Goal: Task Accomplishment & Management: Manage account settings

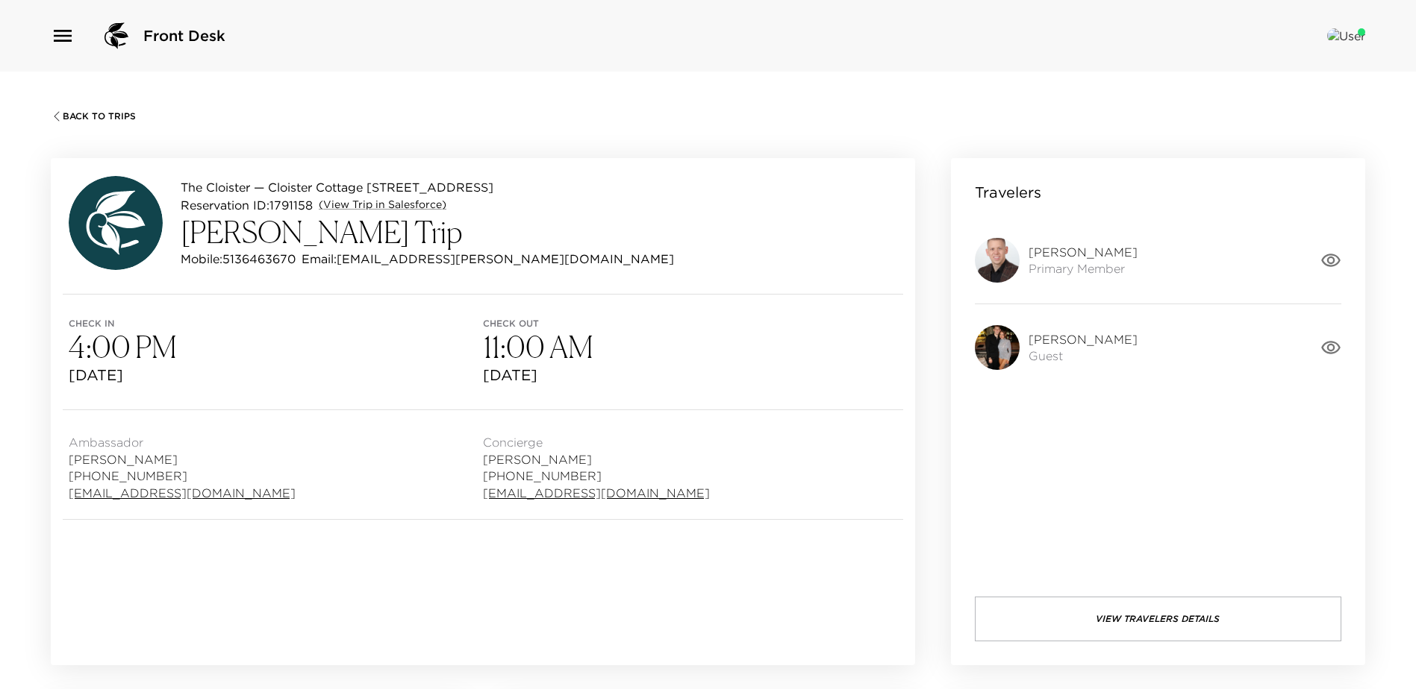
scroll to position [1119, 0]
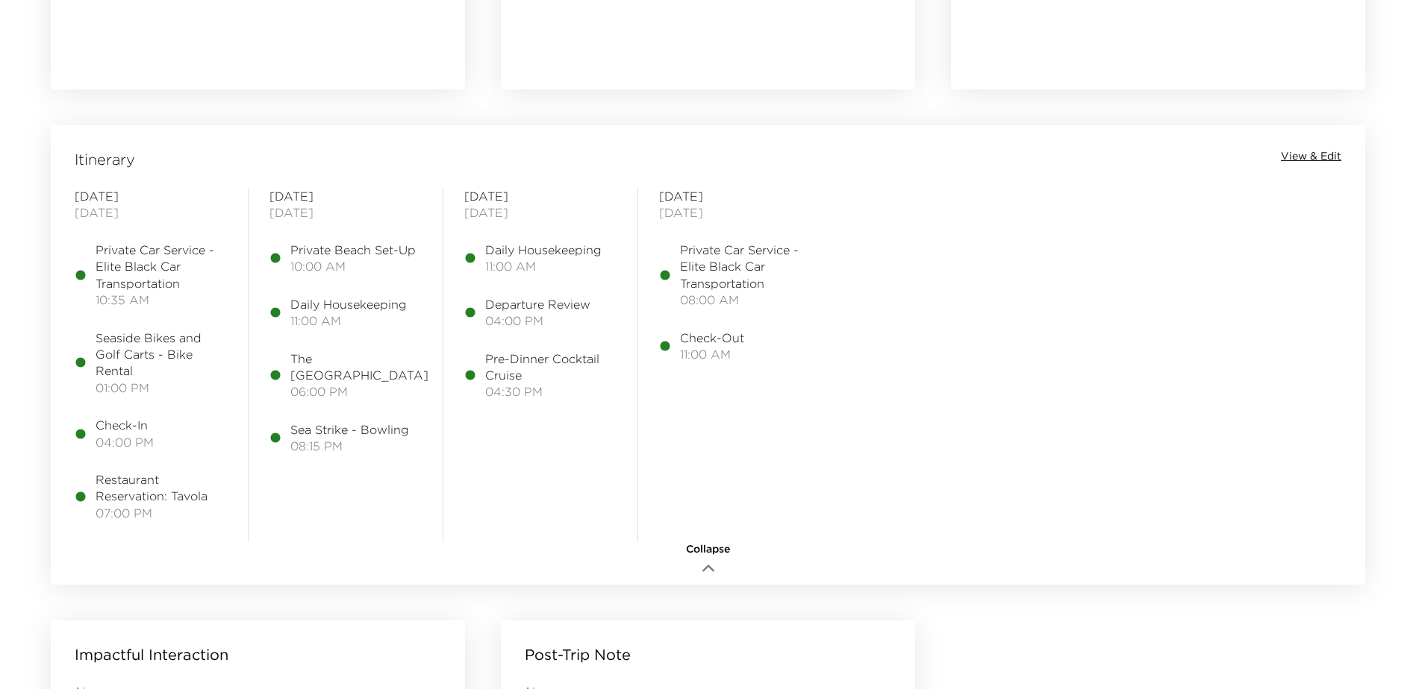
click at [1305, 157] on span "View & Edit" at bounding box center [1310, 156] width 60 height 15
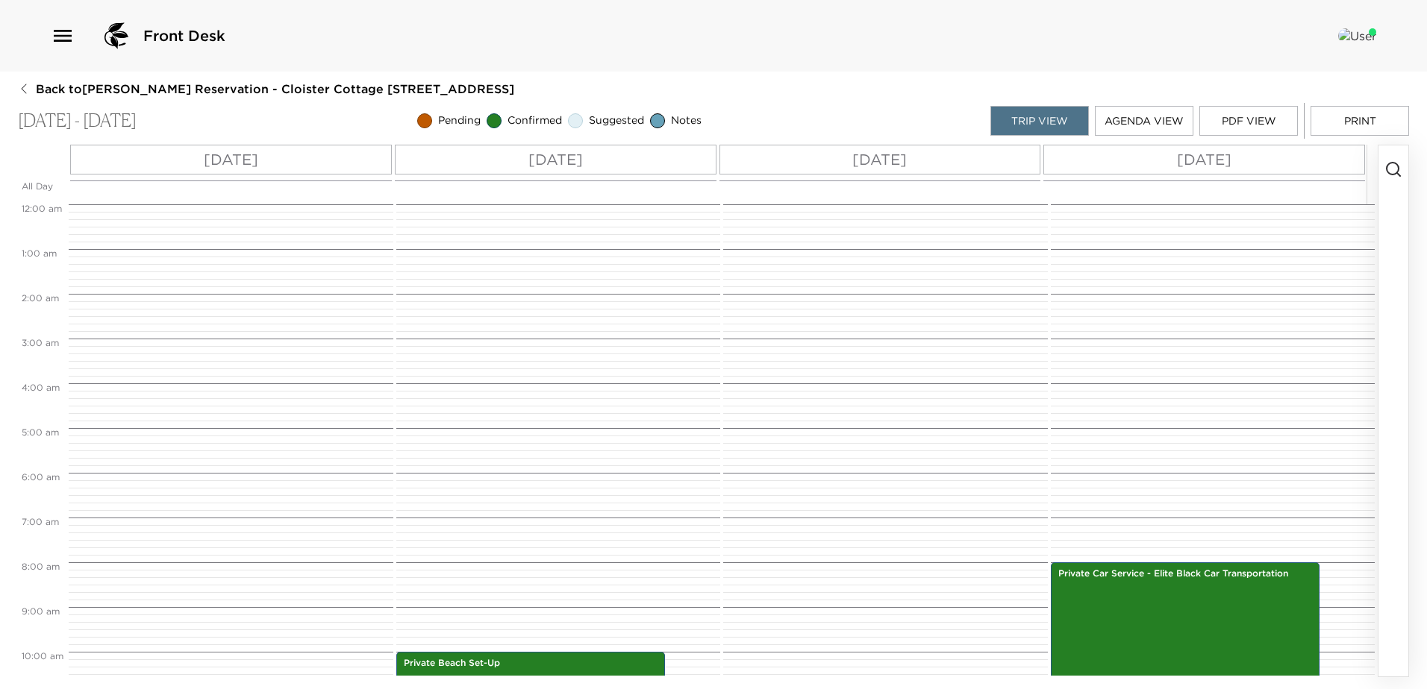
scroll to position [448, 0]
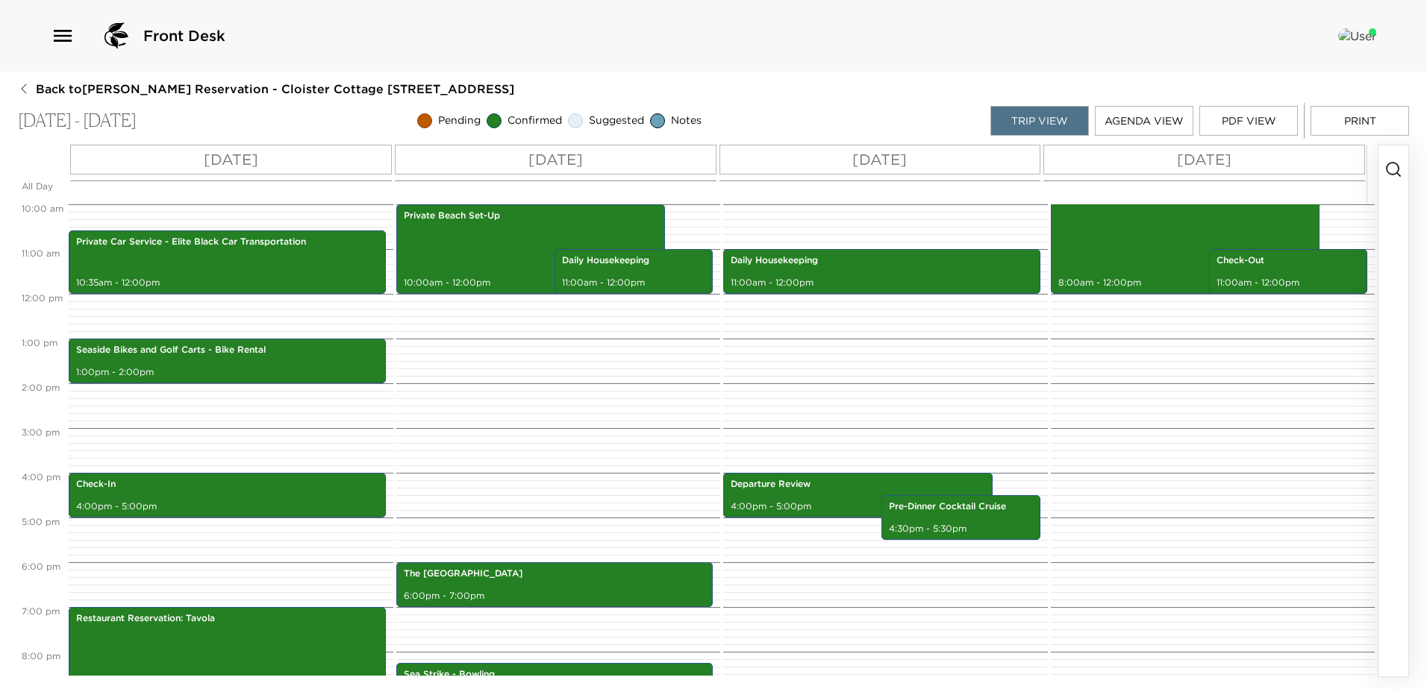
click at [875, 160] on p "[DATE]" at bounding box center [879, 159] width 54 height 22
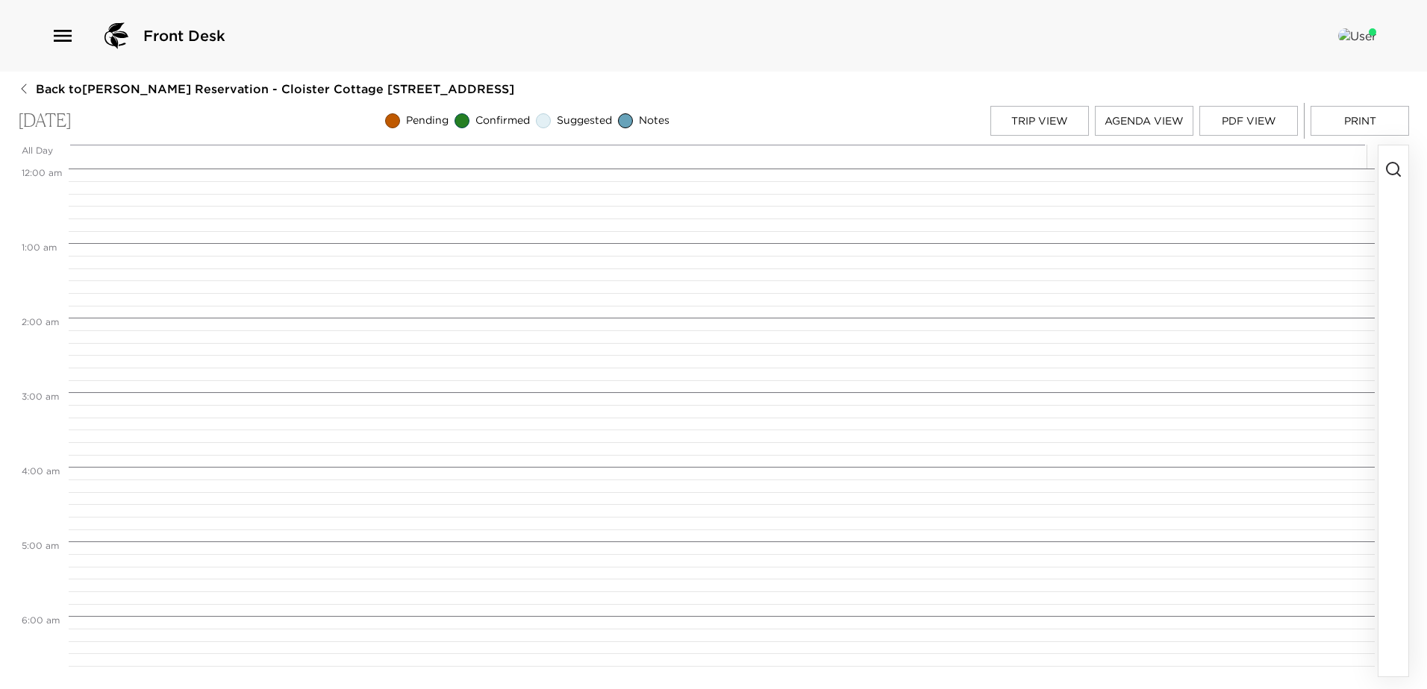
scroll to position [821, 0]
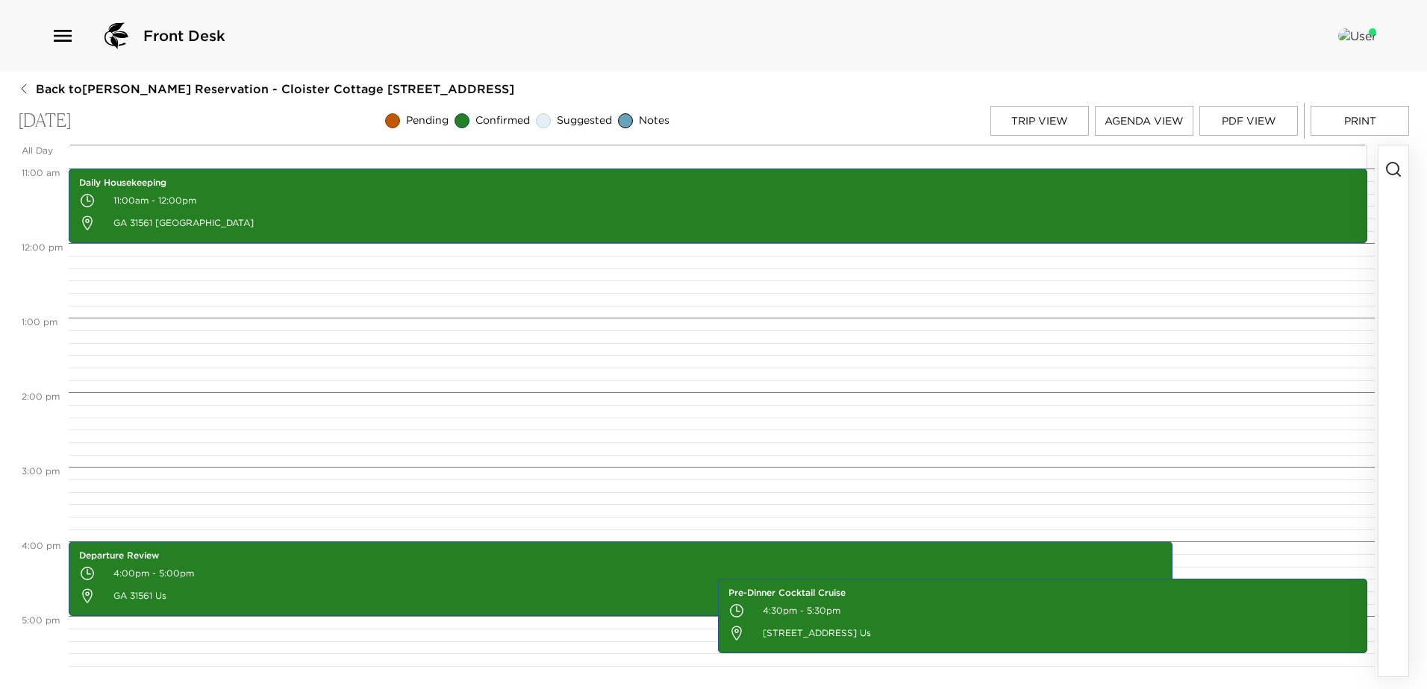
click at [1388, 167] on icon "button" at bounding box center [1393, 169] width 18 height 18
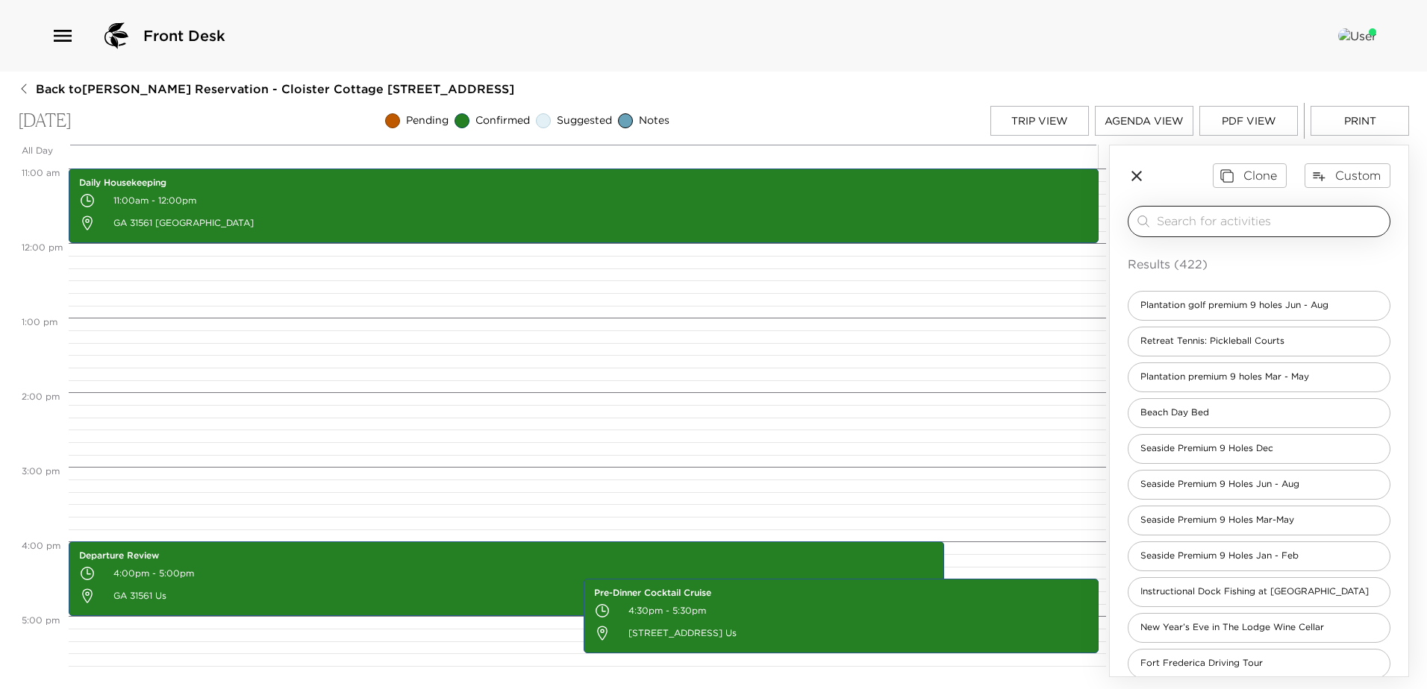
click at [1183, 219] on input "search" at bounding box center [1270, 221] width 227 height 17
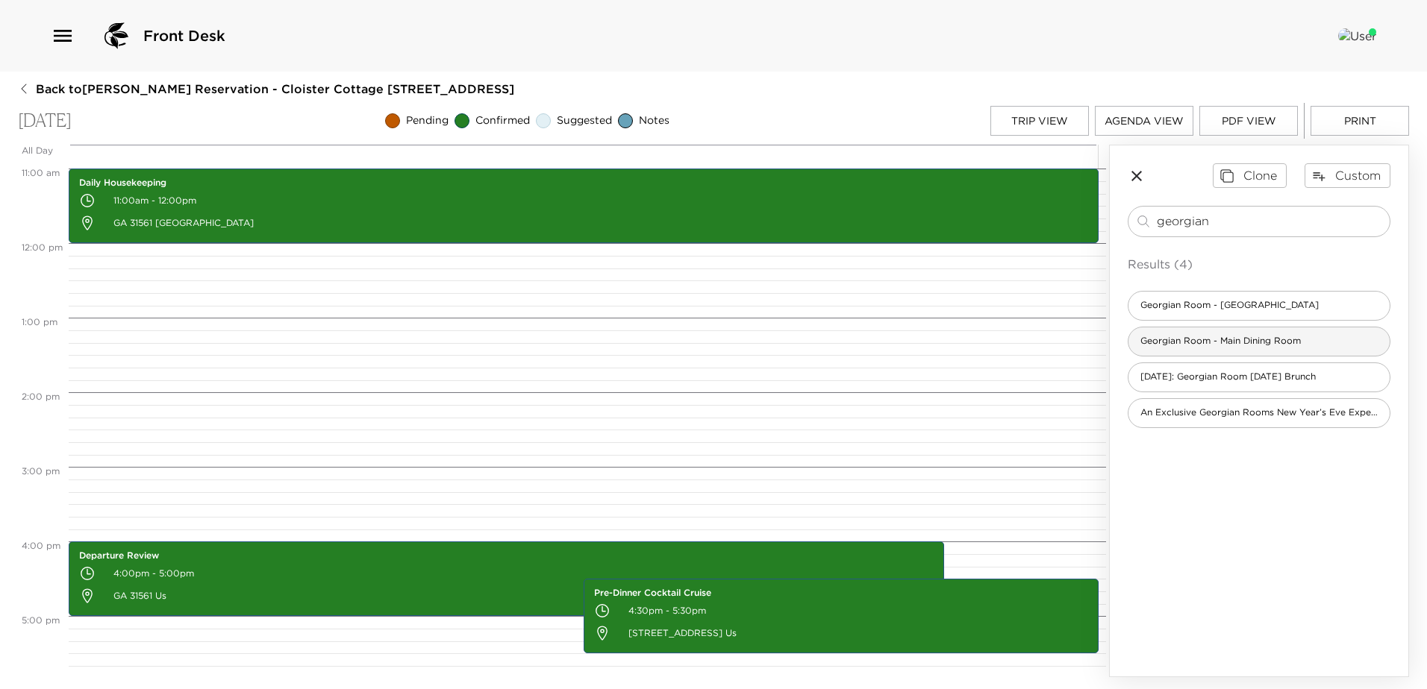
type input "georgian"
click at [1178, 345] on span "Georgian Room - Main Dining Room" at bounding box center [1220, 341] width 184 height 13
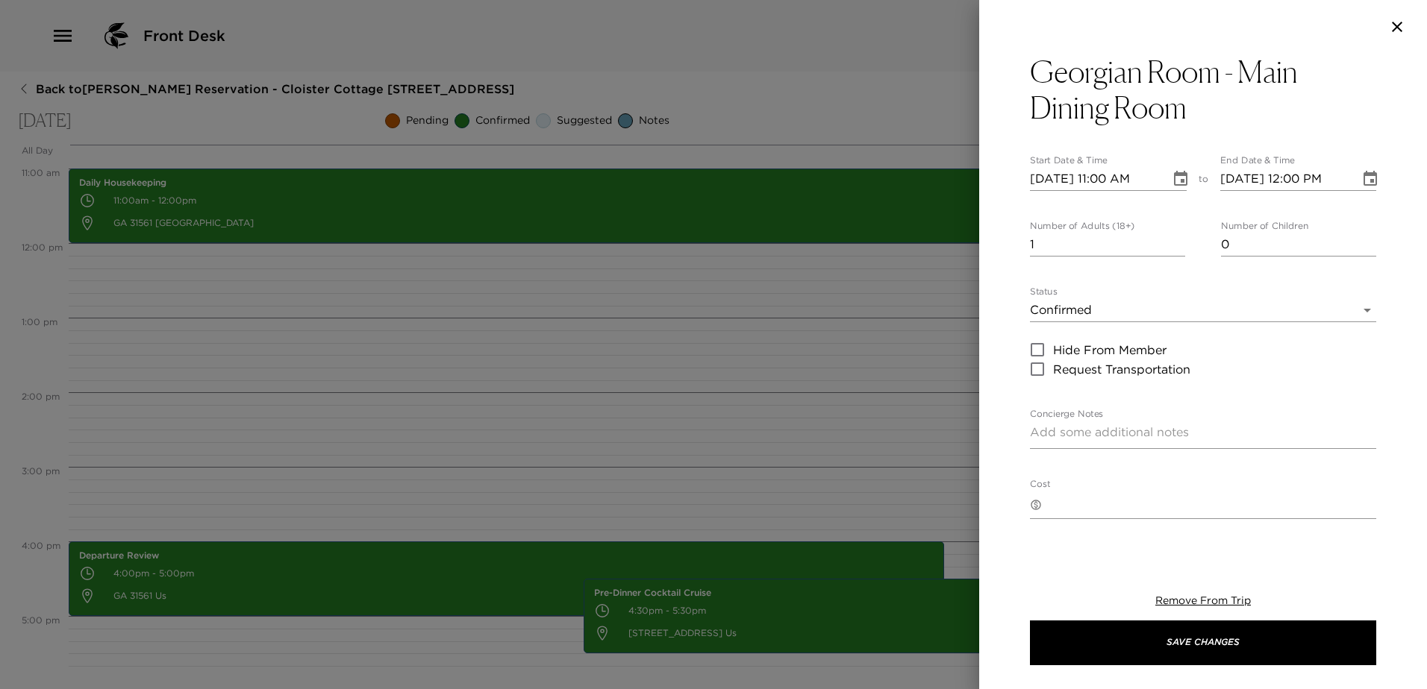
type textarea "You are confirmed for dinner in The Georgian Room. Dress Code: Jackets, a long …"
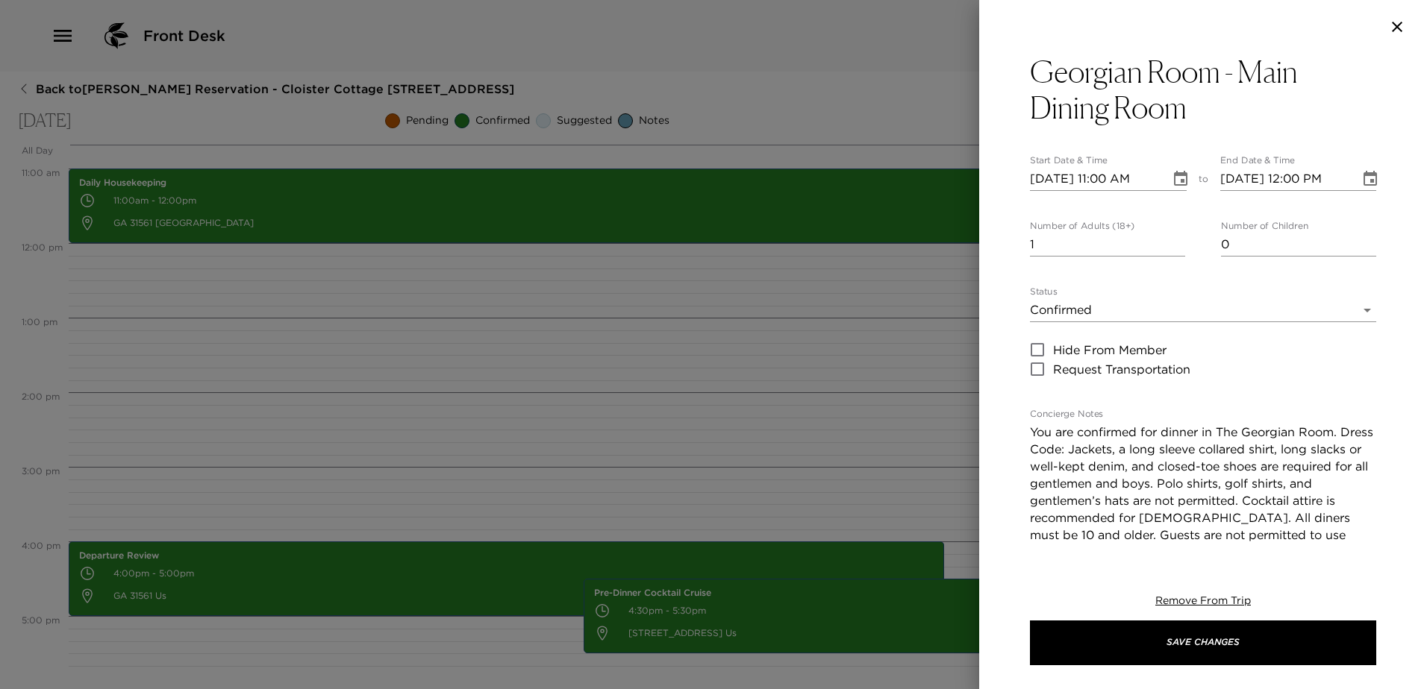
click at [1174, 175] on icon "Choose date, selected date is Sep 20, 2025" at bounding box center [1180, 178] width 13 height 15
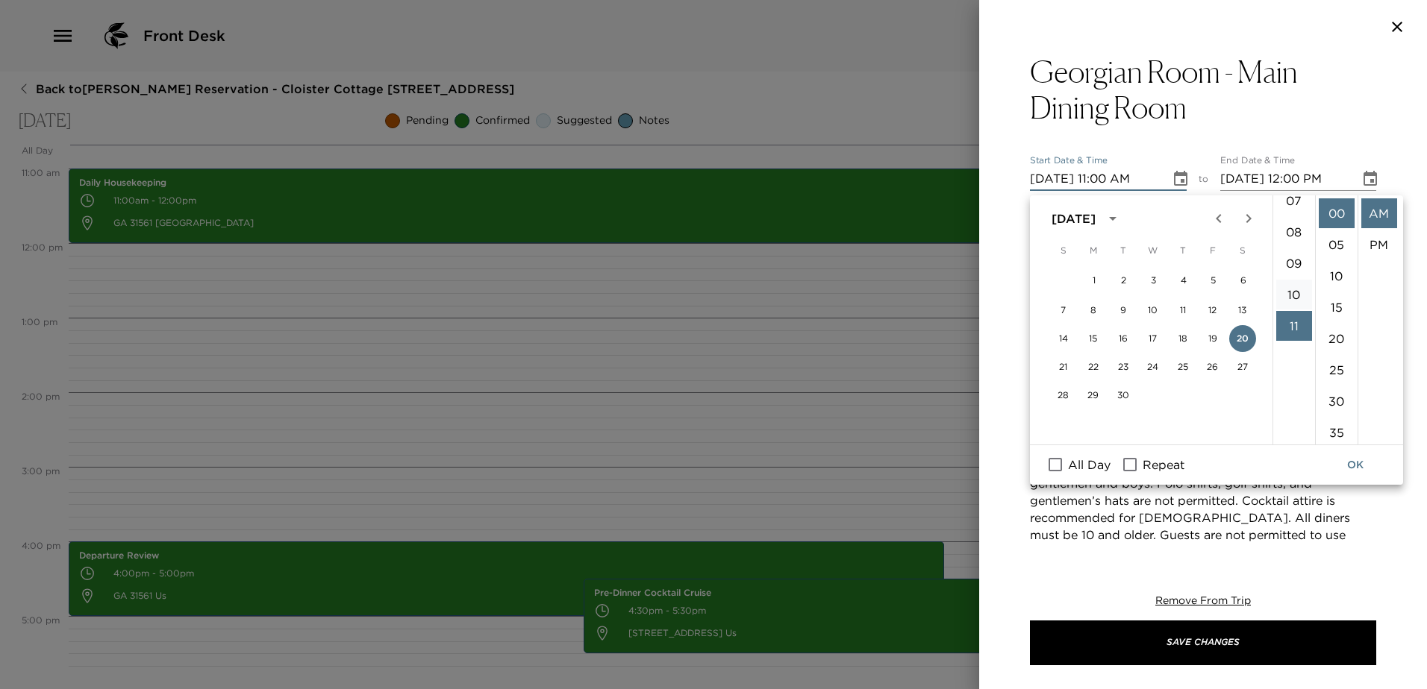
scroll to position [170, 0]
click at [1290, 246] on li "06" at bounding box center [1294, 231] width 36 height 30
click at [1336, 342] on li "30" at bounding box center [1337, 327] width 36 height 30
click at [1374, 252] on li "PM" at bounding box center [1379, 245] width 36 height 30
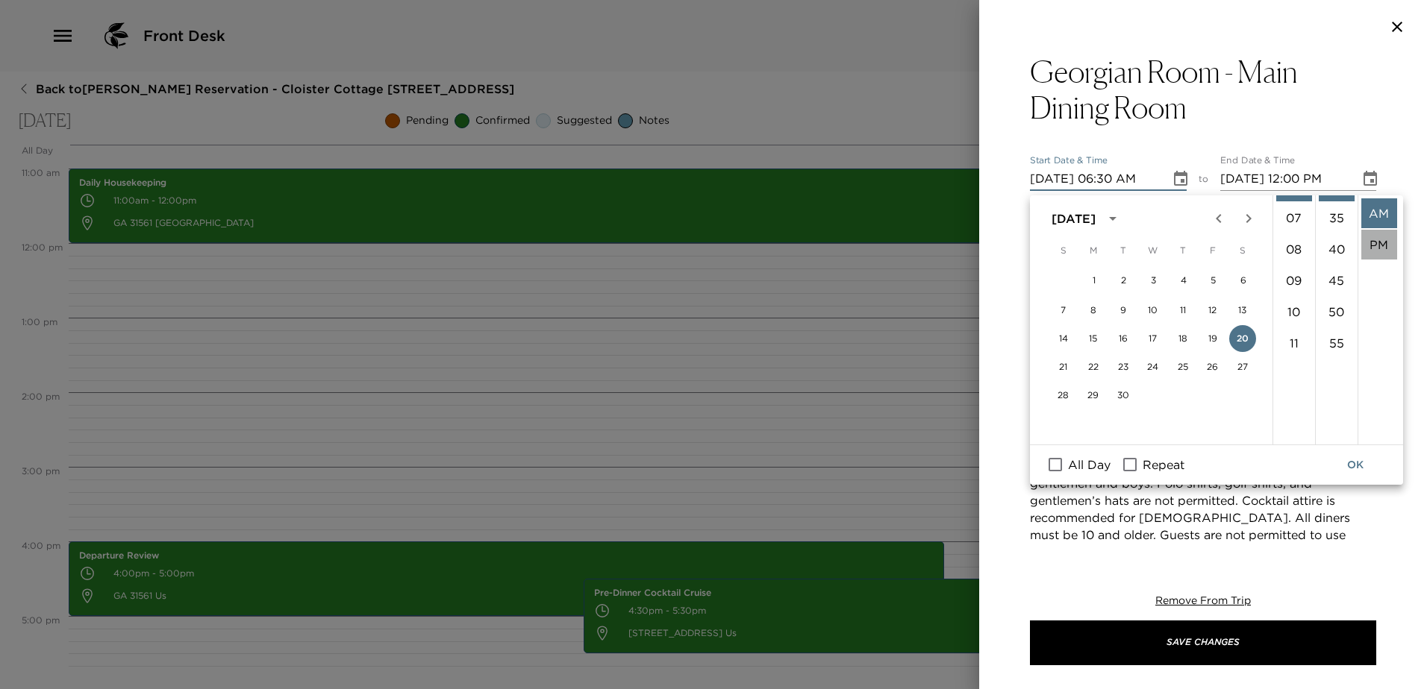
type input "[DATE] 06:30 PM"
type input "[DATE] 07:30 PM"
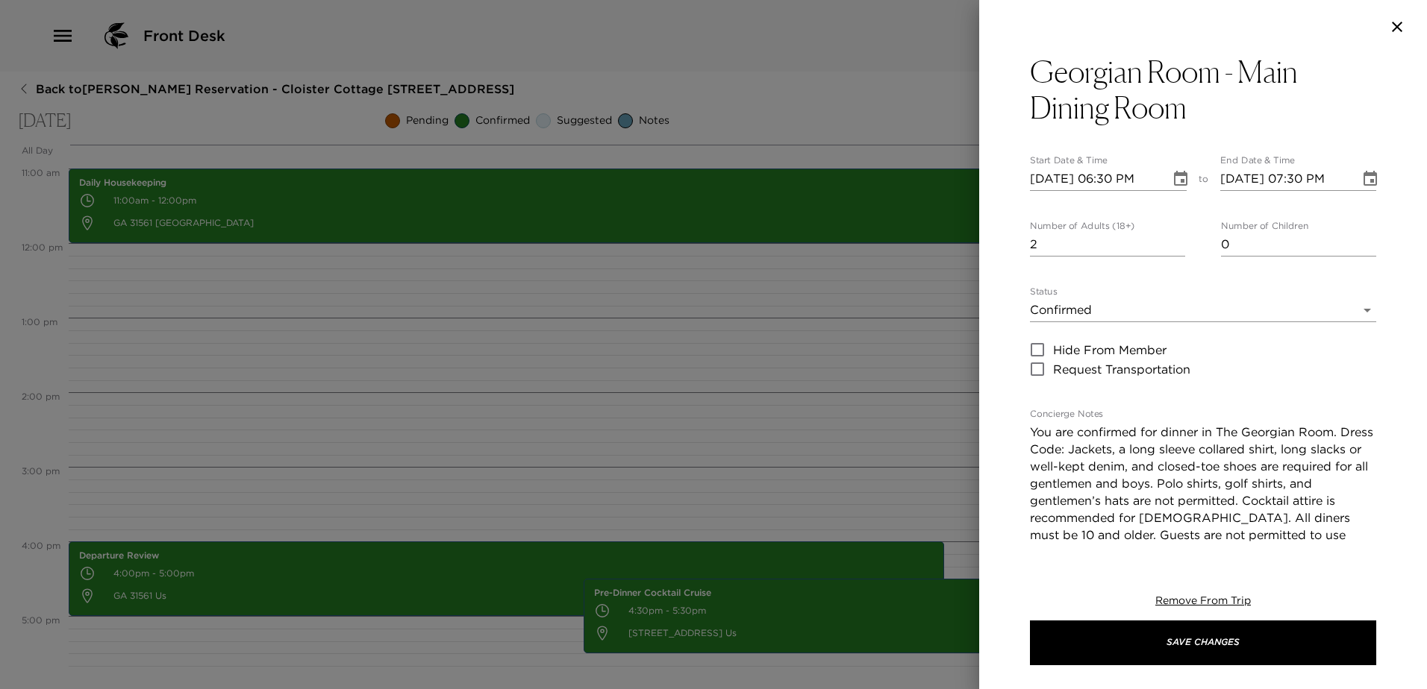
click at [1170, 245] on input "2" at bounding box center [1107, 245] width 155 height 24
click at [1171, 245] on input "3" at bounding box center [1107, 245] width 155 height 24
type input "4"
click at [1171, 245] on input "4" at bounding box center [1107, 245] width 155 height 24
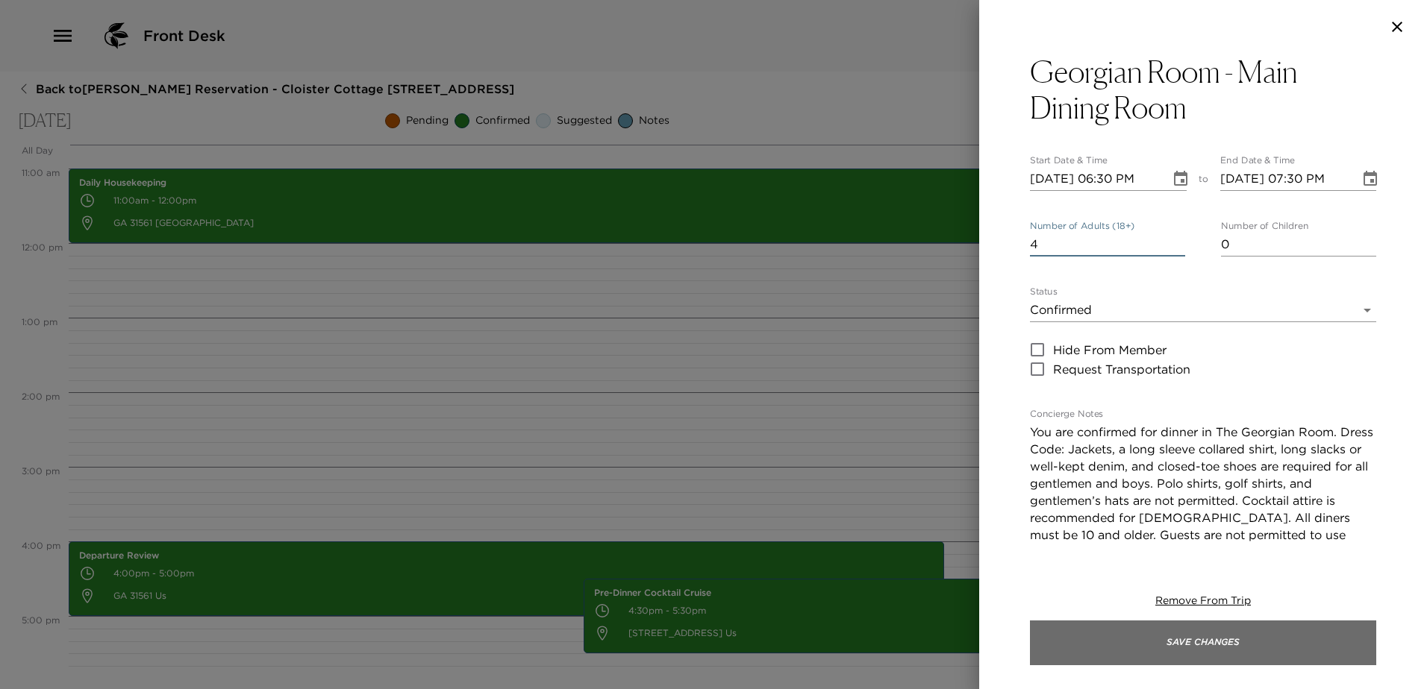
click at [1185, 641] on button "Save Changes" at bounding box center [1203, 643] width 346 height 45
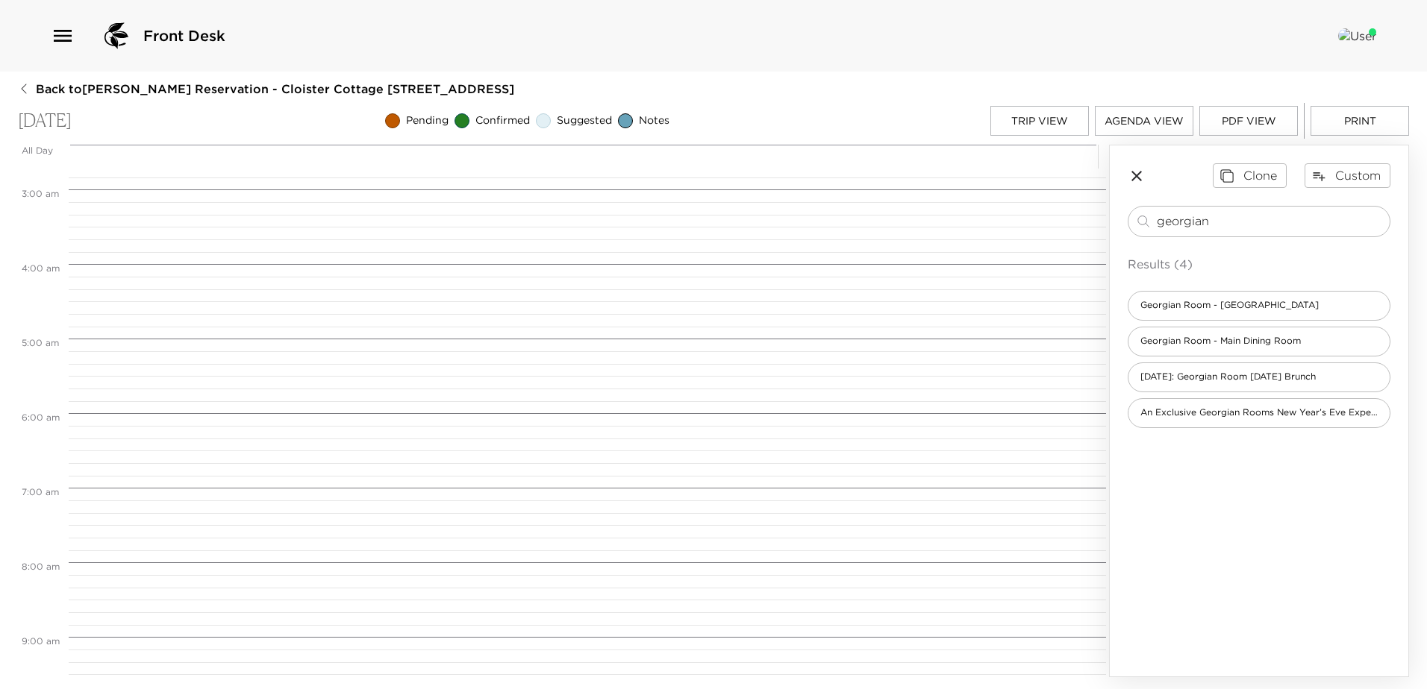
scroll to position [0, 0]
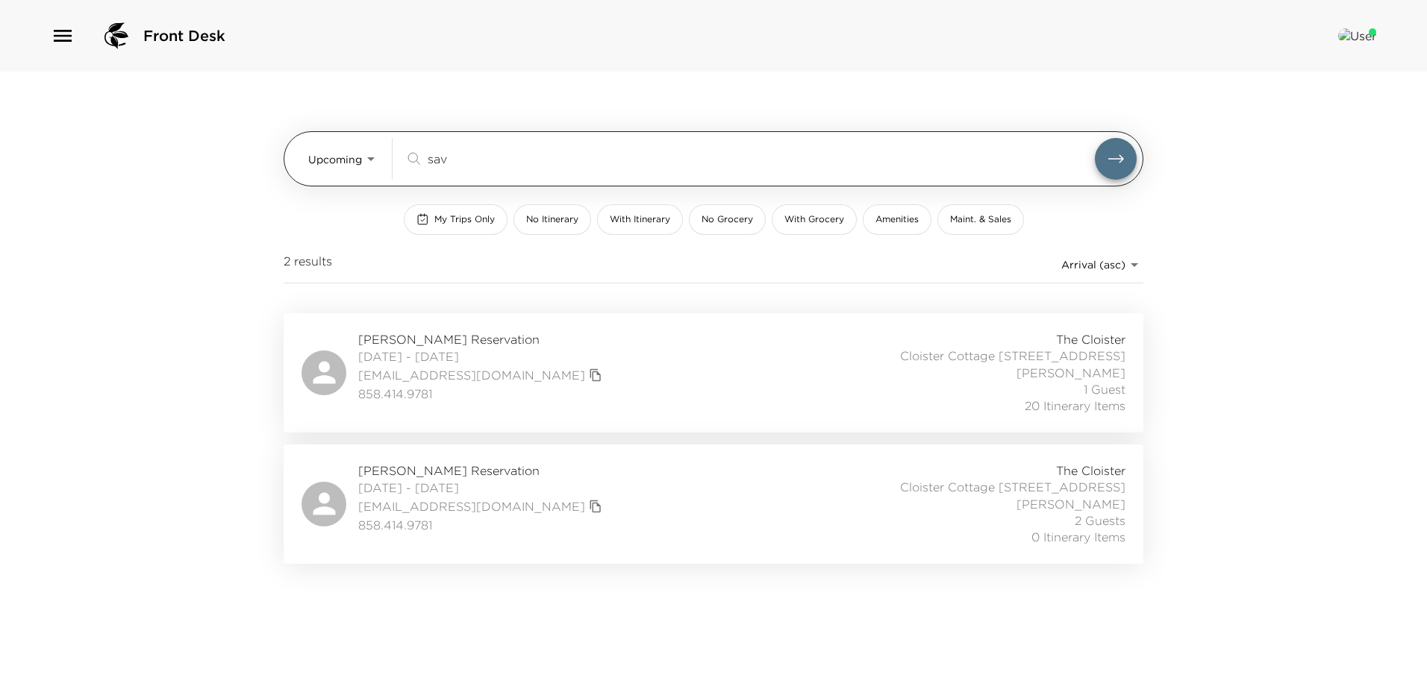
drag, startPoint x: 430, startPoint y: 152, endPoint x: 405, endPoint y: 150, distance: 24.7
click at [405, 150] on div "sav ​" at bounding box center [749, 159] width 690 height 18
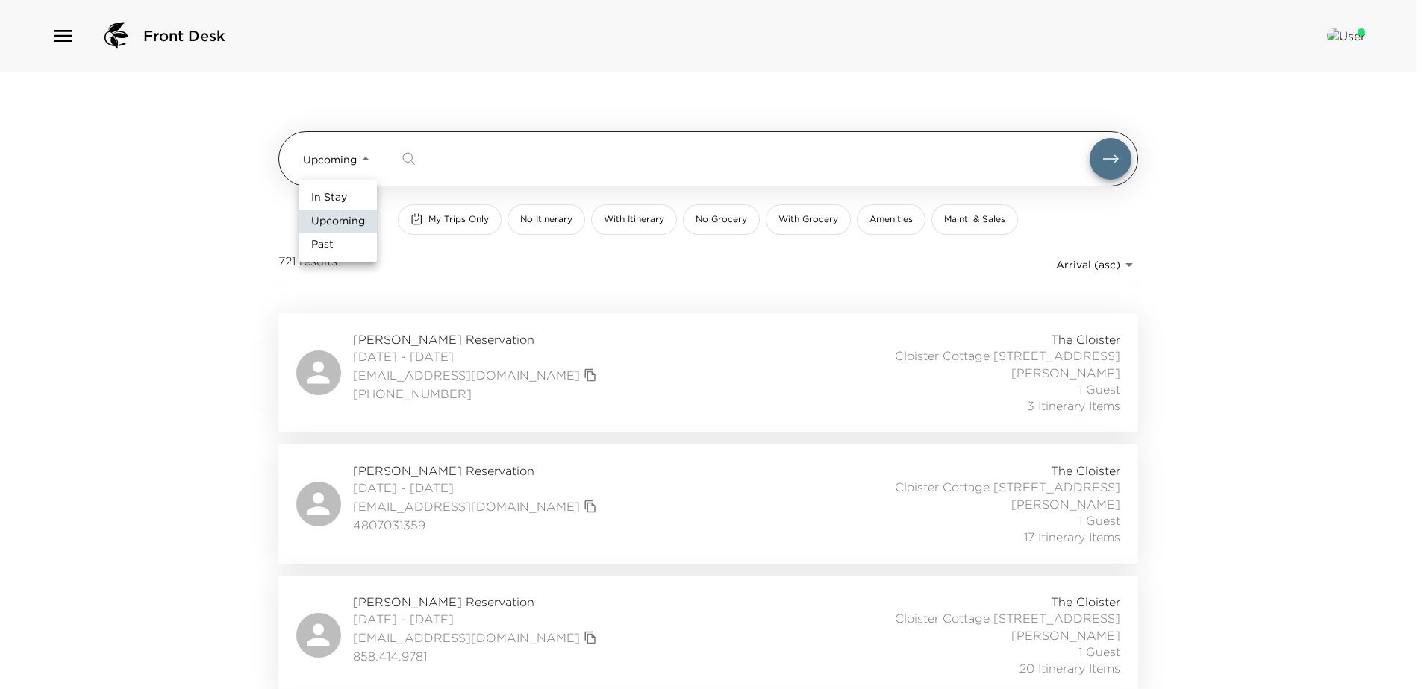
click at [364, 149] on body "Front Desk Upcoming Upcoming ​ My Trips Only No Itinerary With Itinerary No Gro…" at bounding box center [713, 344] width 1427 height 689
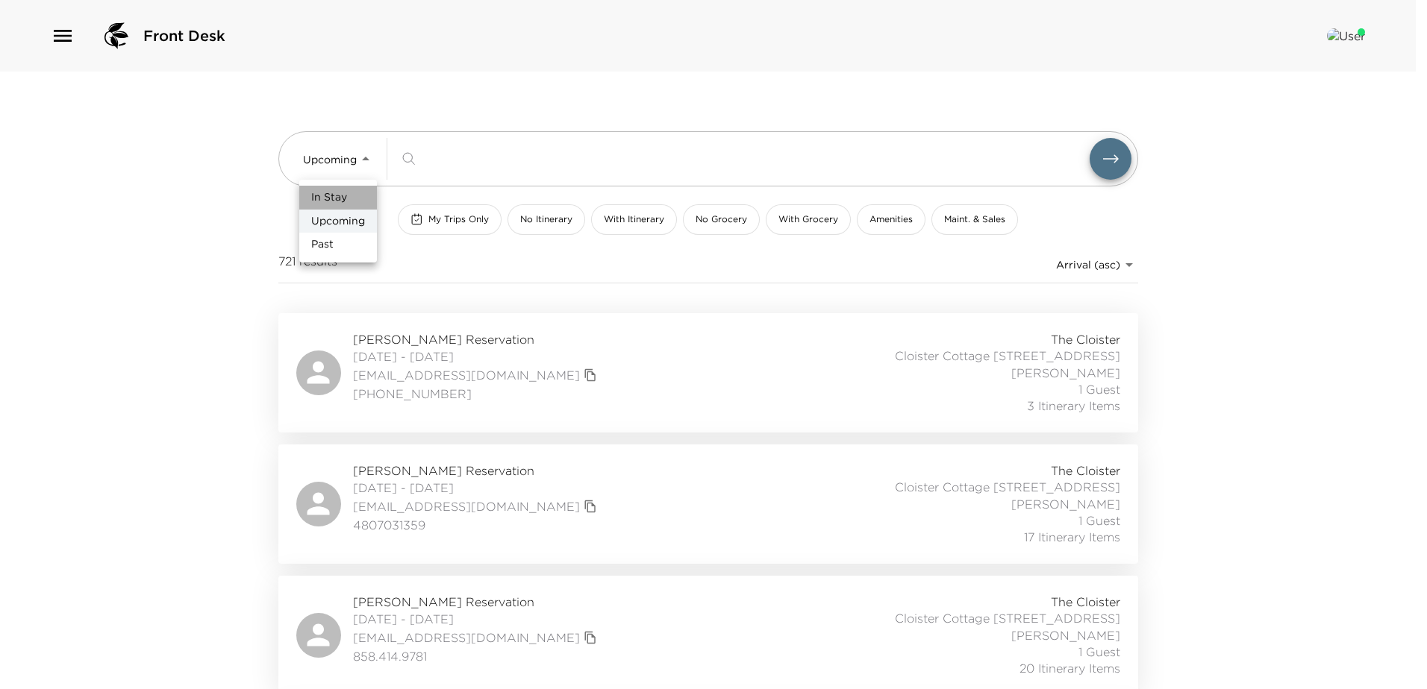
click at [314, 200] on span "In Stay" at bounding box center [329, 197] width 36 height 15
type input "In-Stay"
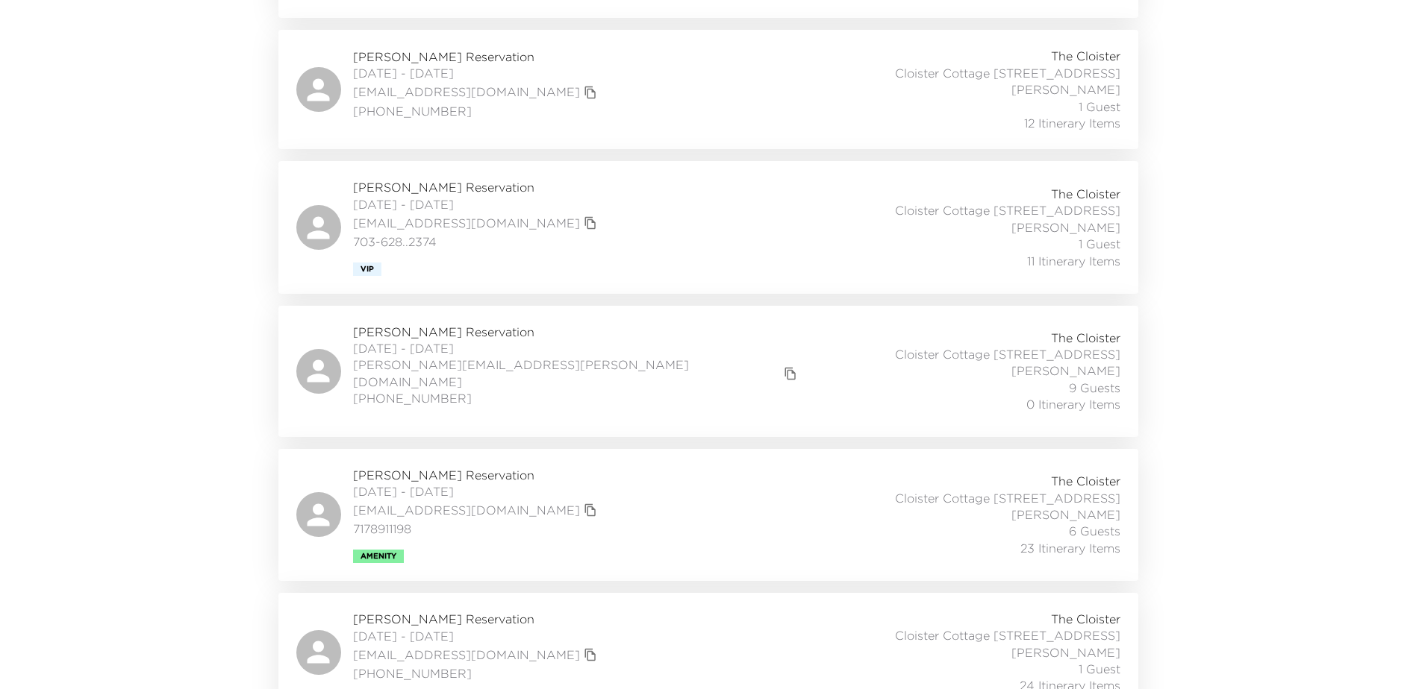
scroll to position [1873, 0]
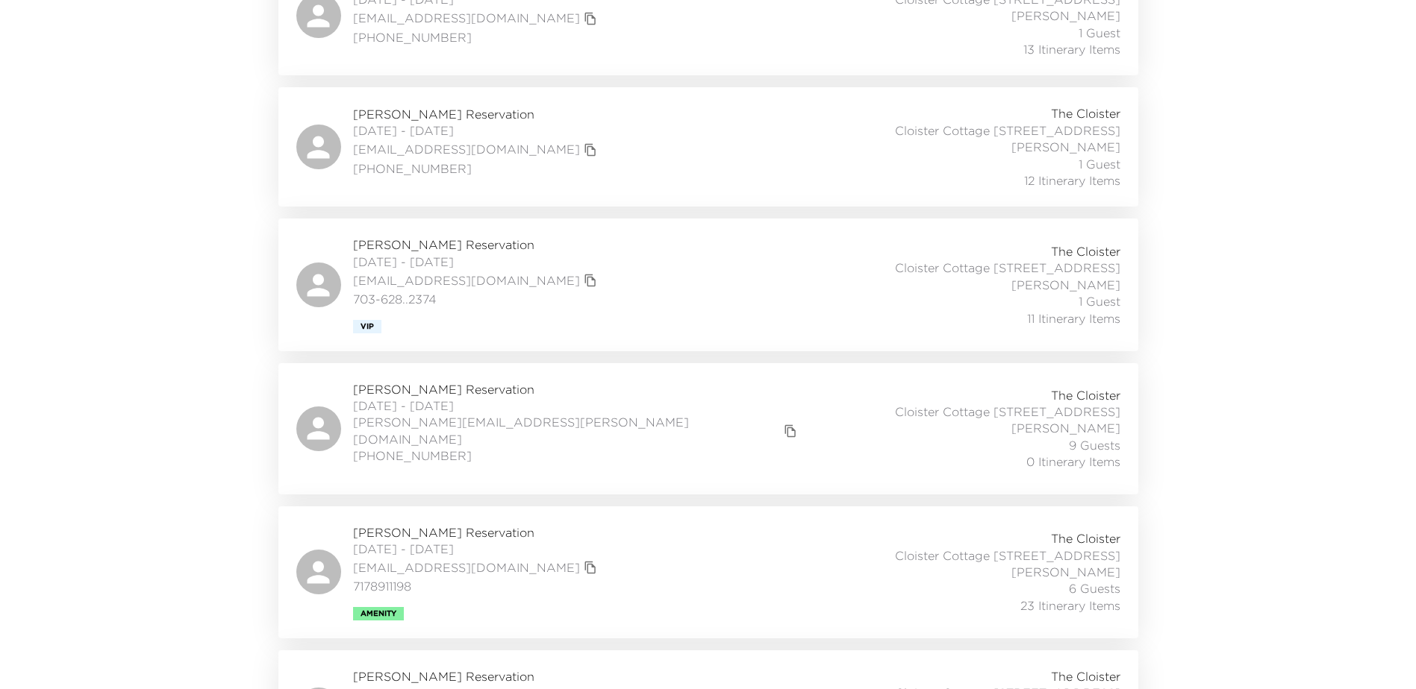
click at [631, 287] on div "Andrew Timblin Reservation 08/31/2025 - 09/07/2025 andrewtimblin@yahoo.com 703-…" at bounding box center [708, 285] width 824 height 96
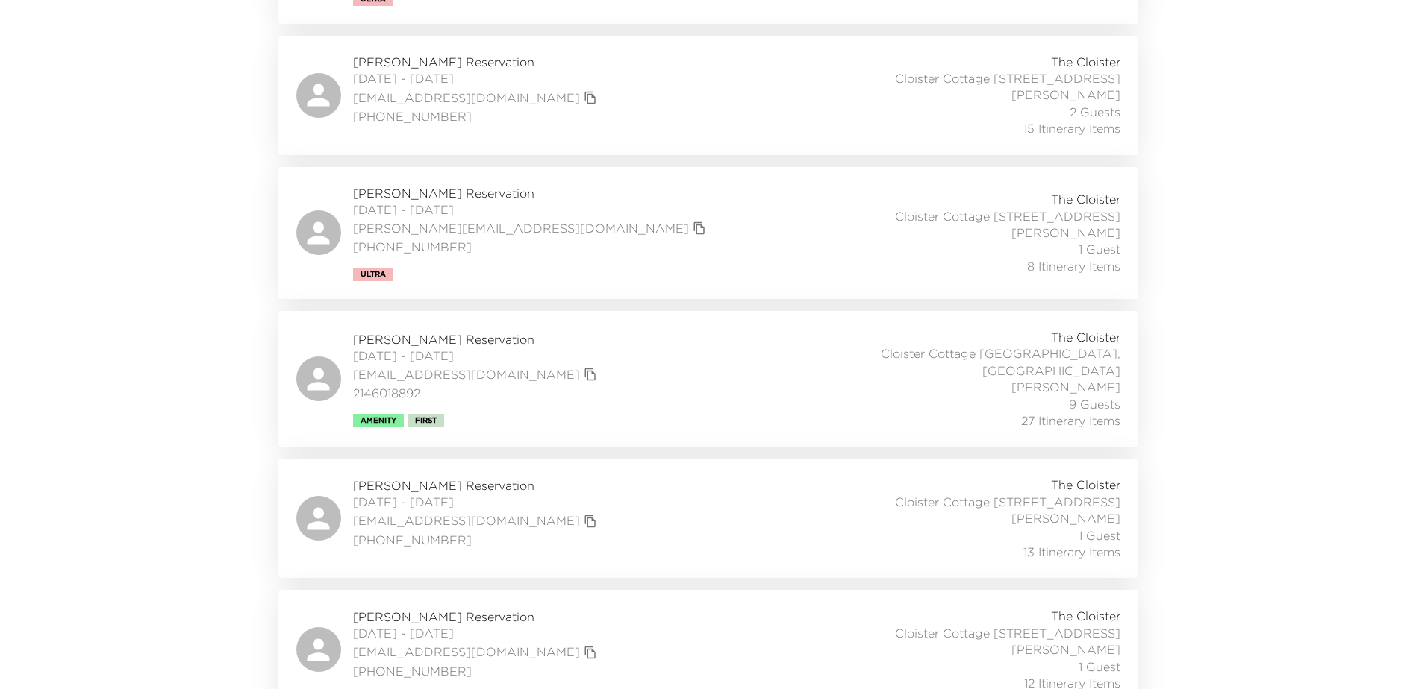
scroll to position [1351, 0]
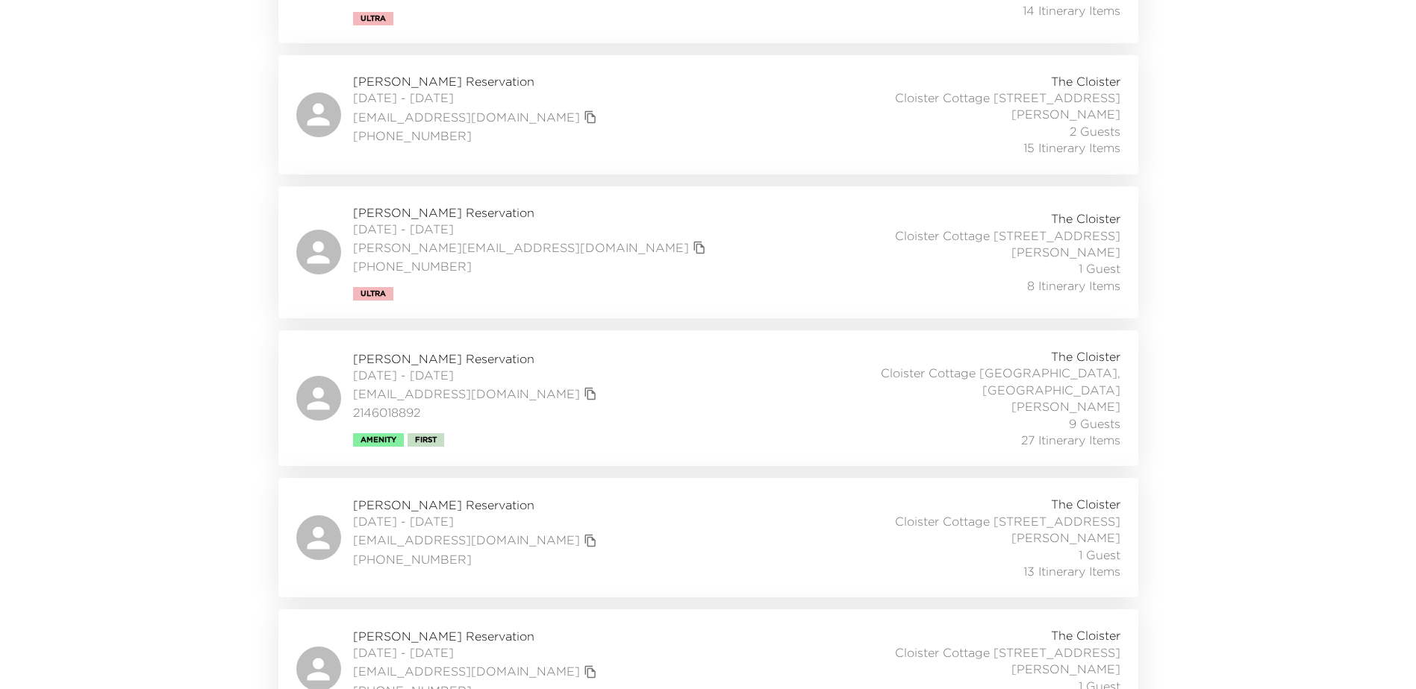
click at [622, 507] on div "Neil Shelton Reservation 08/29/2025 - 09/01/2025 ngshelton@gmail.com (312) 952-…" at bounding box center [708, 538] width 824 height 84
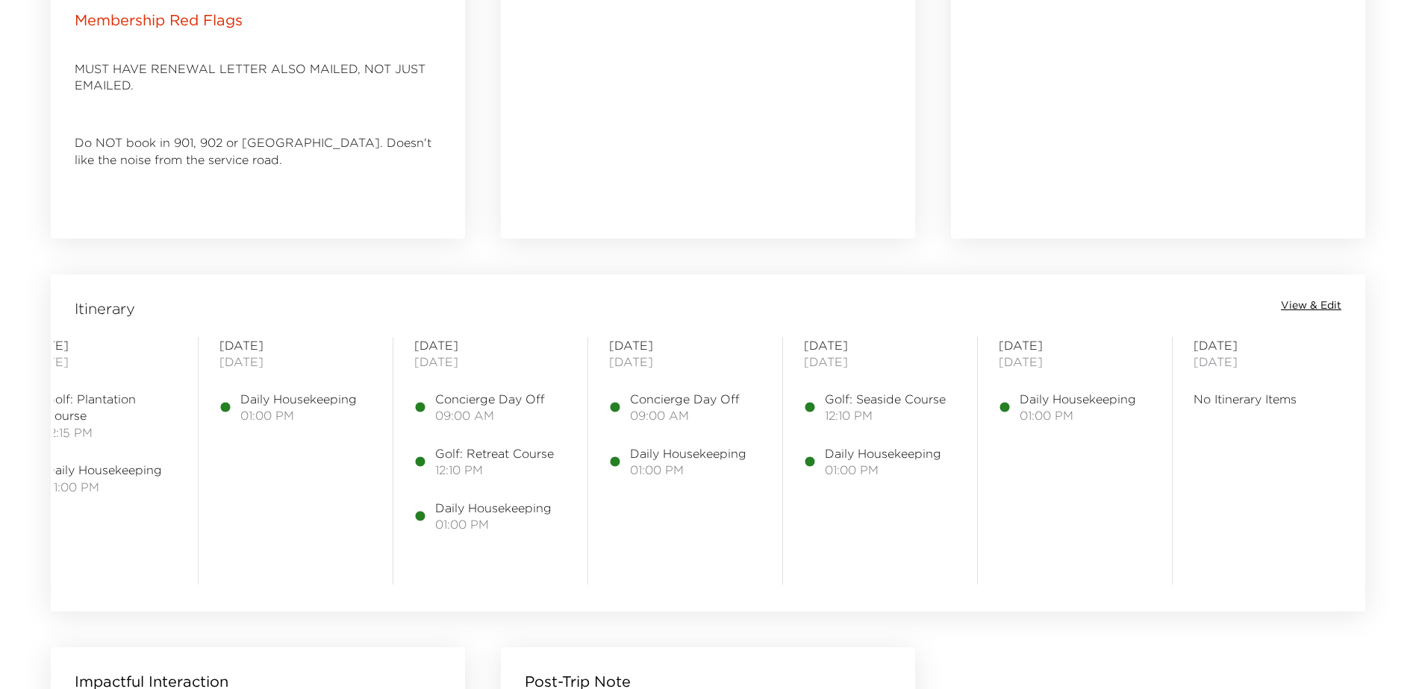
scroll to position [0, 249]
click at [1312, 305] on span "View & Edit" at bounding box center [1310, 305] width 60 height 15
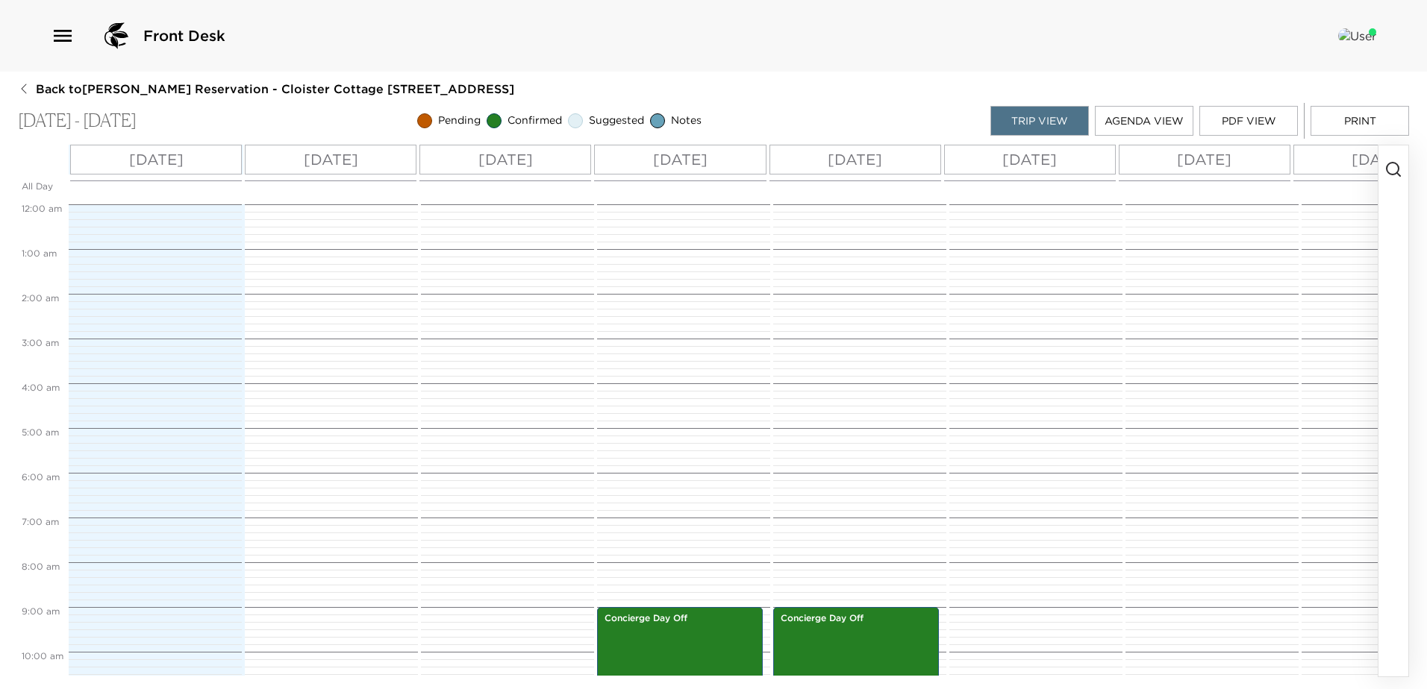
scroll to position [403, 0]
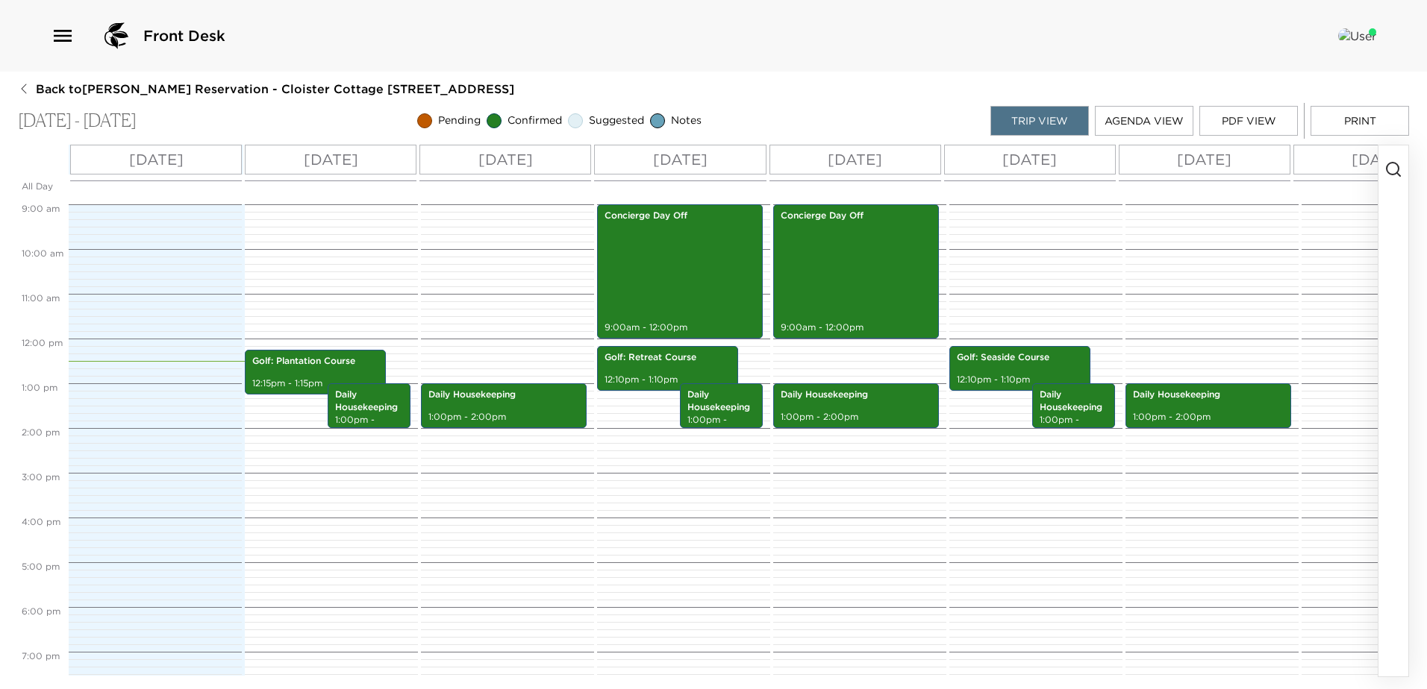
click at [1386, 165] on icon "button" at bounding box center [1393, 169] width 18 height 18
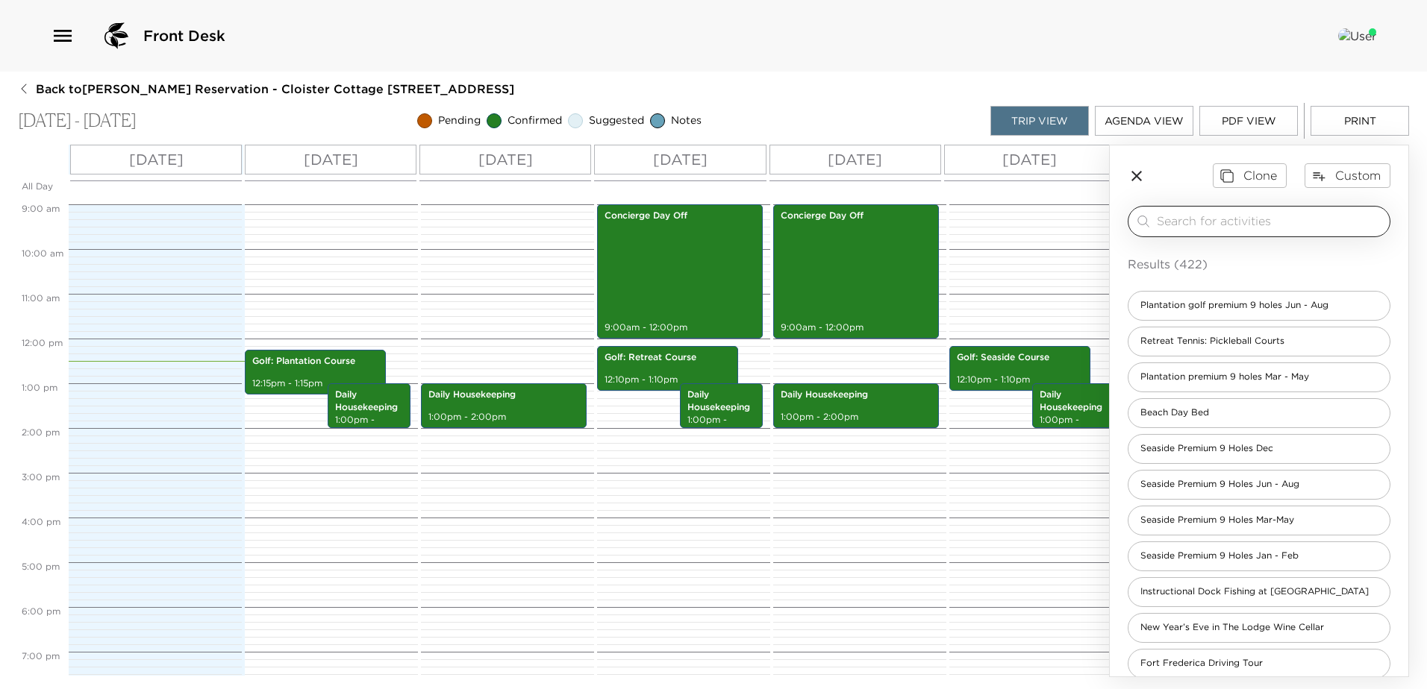
click at [1171, 225] on input "search" at bounding box center [1270, 221] width 227 height 17
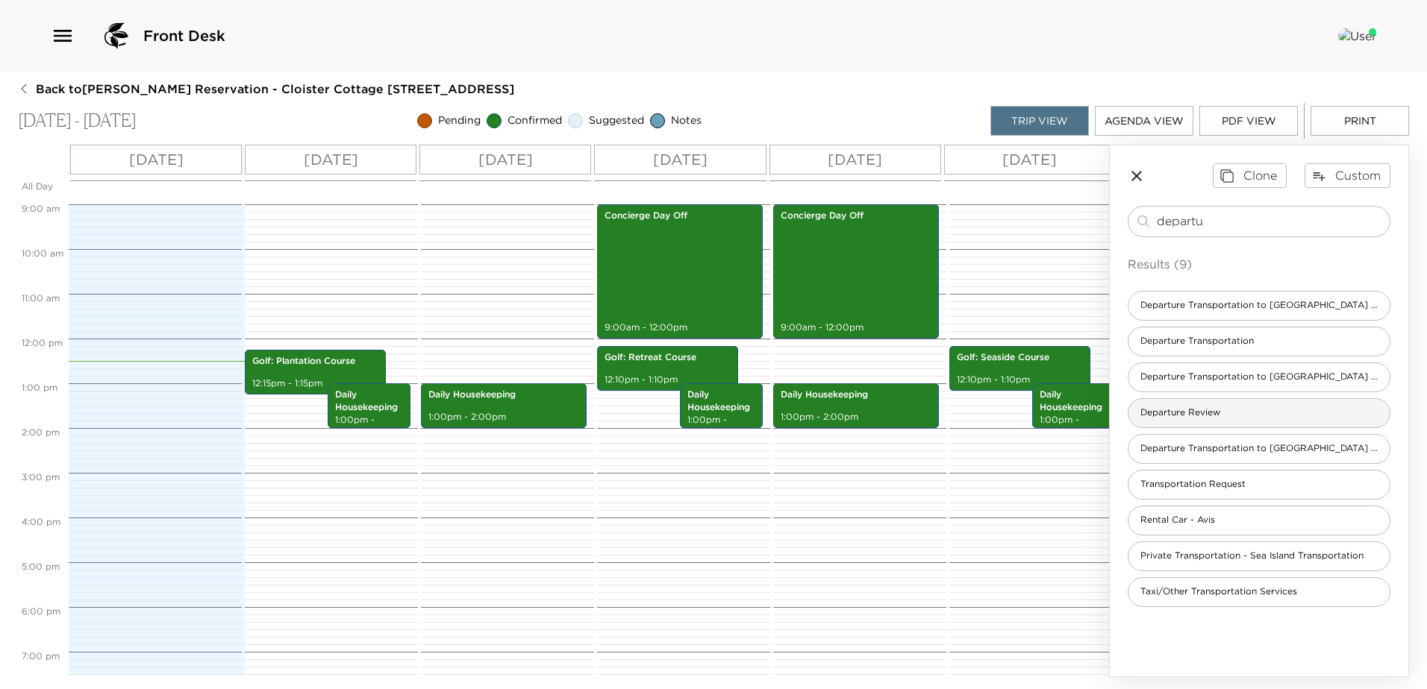
type input "departu"
click at [1163, 410] on div "Departure Review" at bounding box center [1258, 413] width 263 height 30
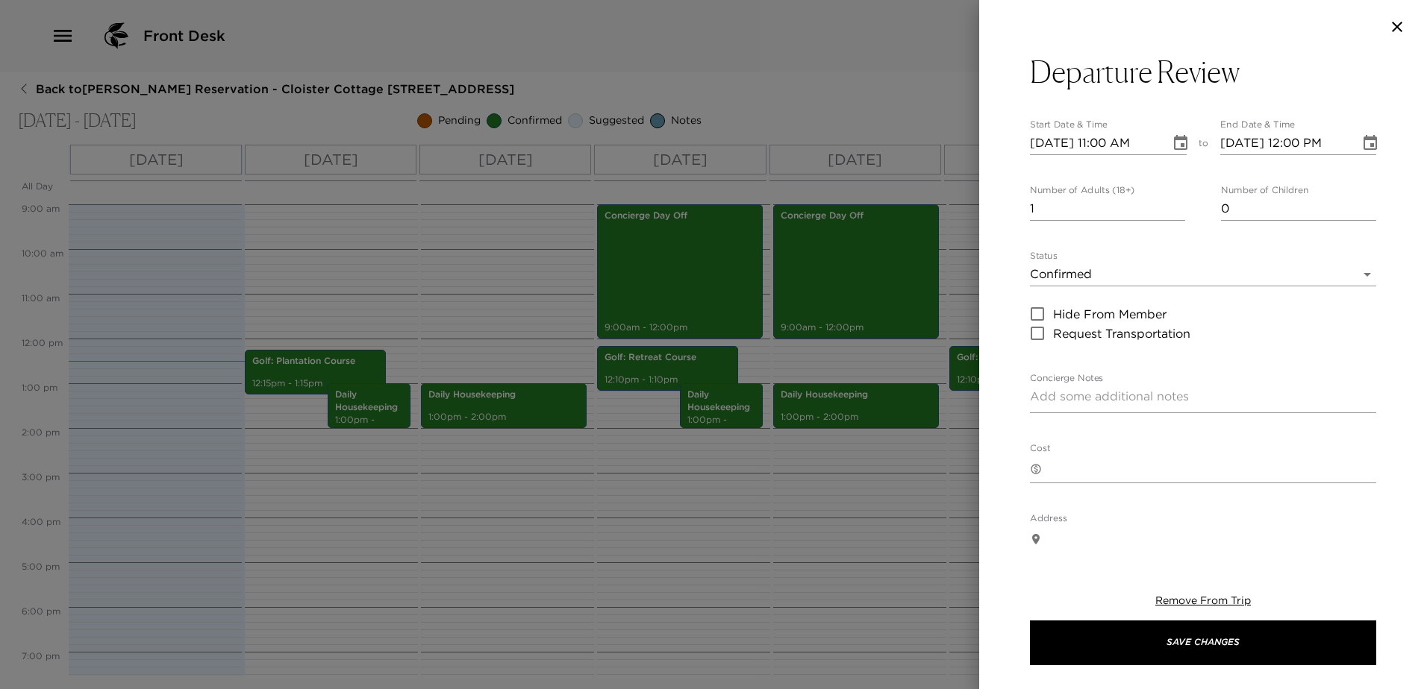
type textarea "In preparation for your departure, I would like to discuss your plans for check…"
type textarea "GA 31561 Us"
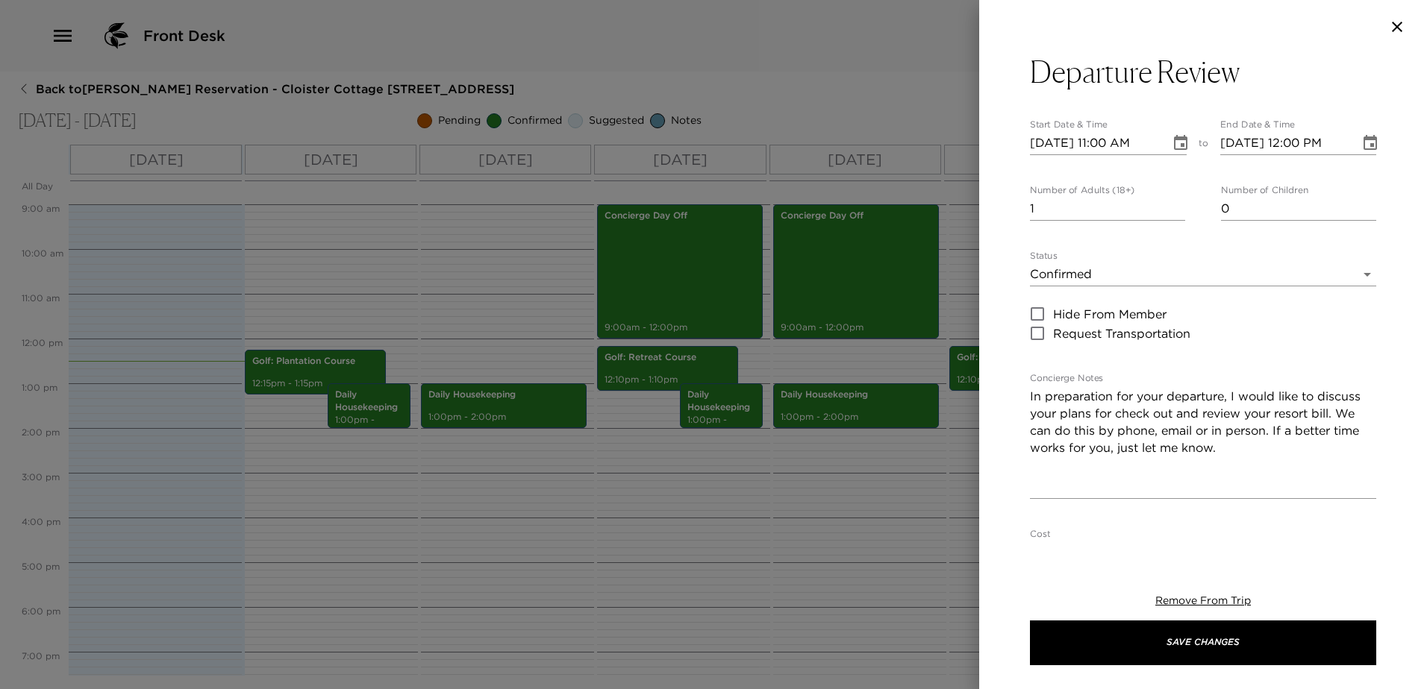
click at [1174, 147] on icon "Choose date, selected date is Aug 31, 2025" at bounding box center [1180, 142] width 13 height 15
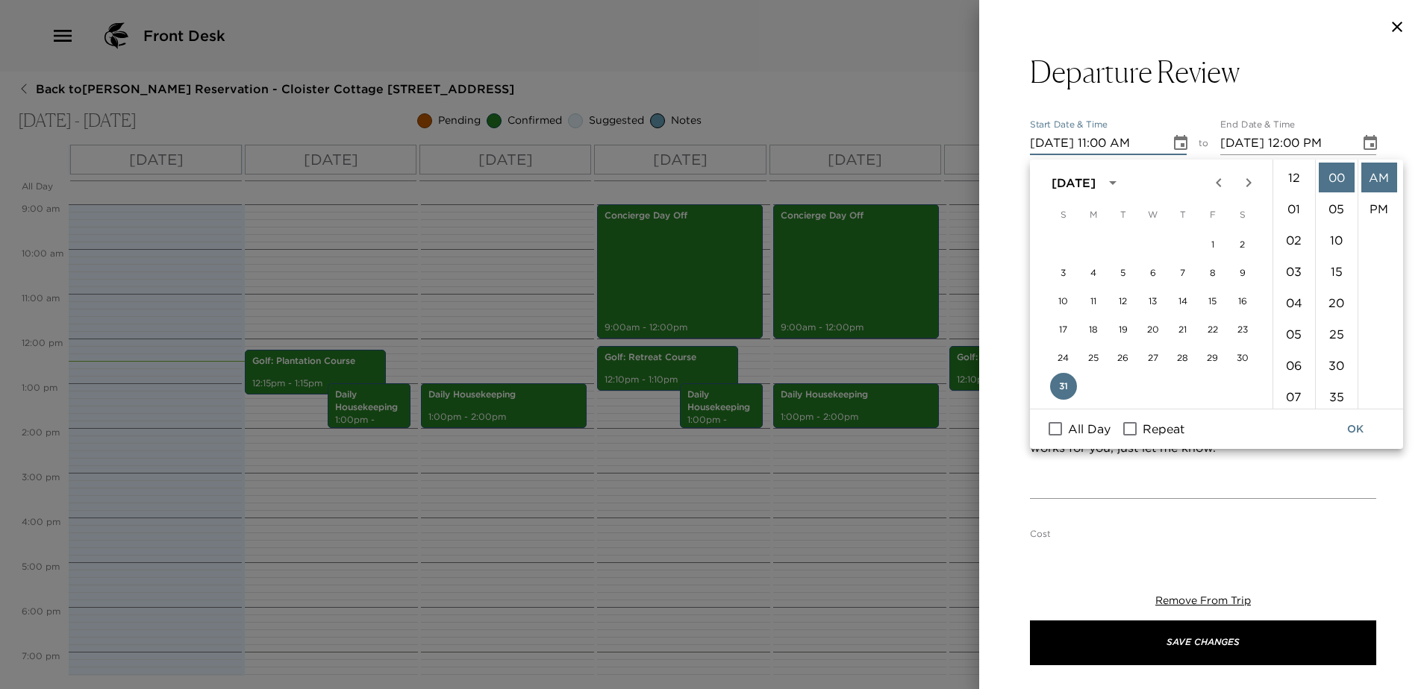
scroll to position [394, 0]
click at [1245, 179] on icon "Next month" at bounding box center [1247, 182] width 5 height 9
click at [1063, 275] on button "7" at bounding box center [1063, 274] width 27 height 27
type input "09/07/2025 11:00 AM"
type input "09/07/2025 12:00 PM"
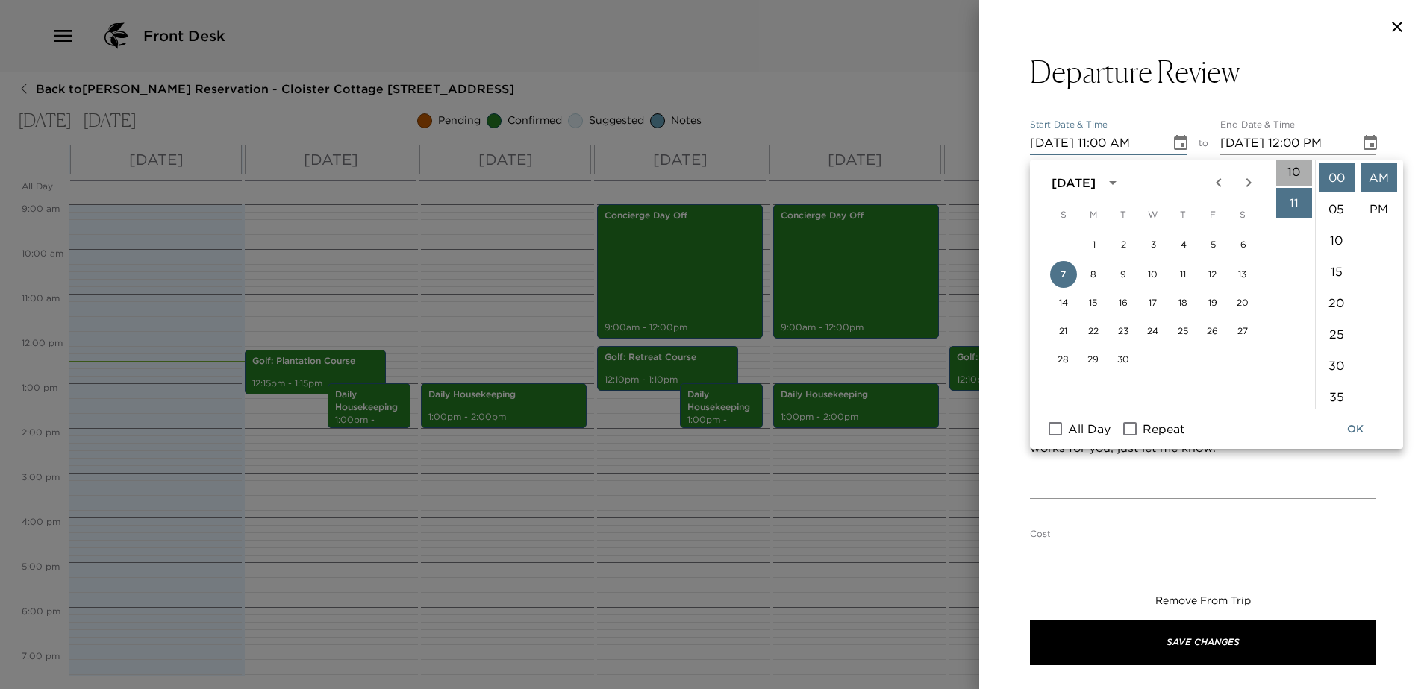
click at [1292, 187] on li "10" at bounding box center [1294, 172] width 36 height 30
type input "09/07/2025 10:00 AM"
click at [1356, 425] on button "OK" at bounding box center [1355, 430] width 48 height 28
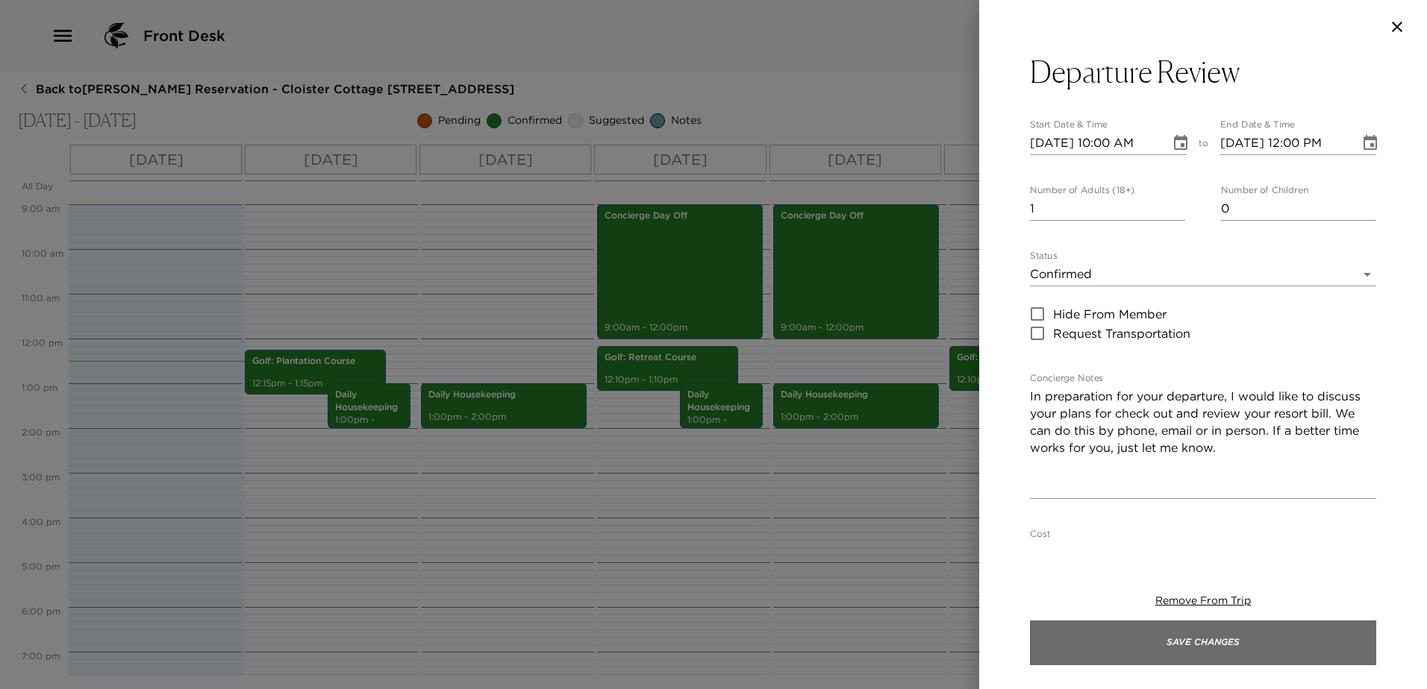
click at [1233, 644] on button "Save Changes" at bounding box center [1203, 643] width 346 height 45
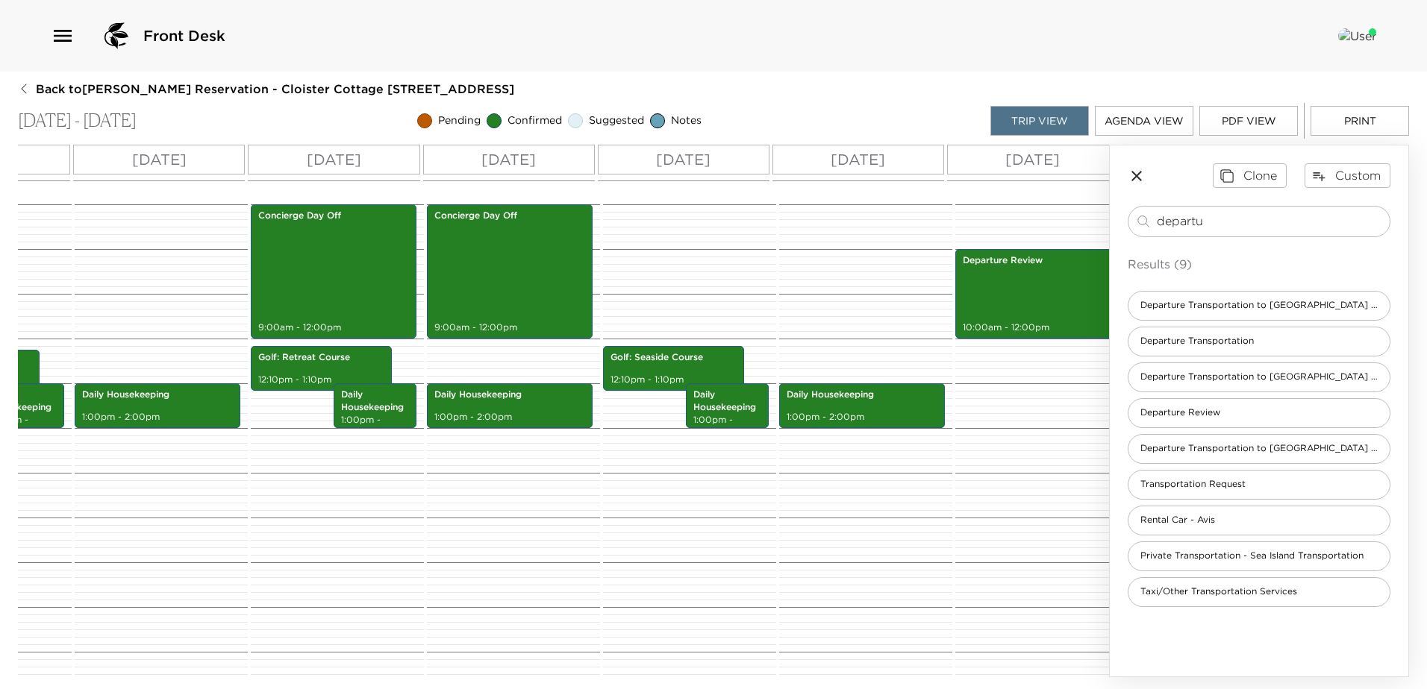
scroll to position [0, 380]
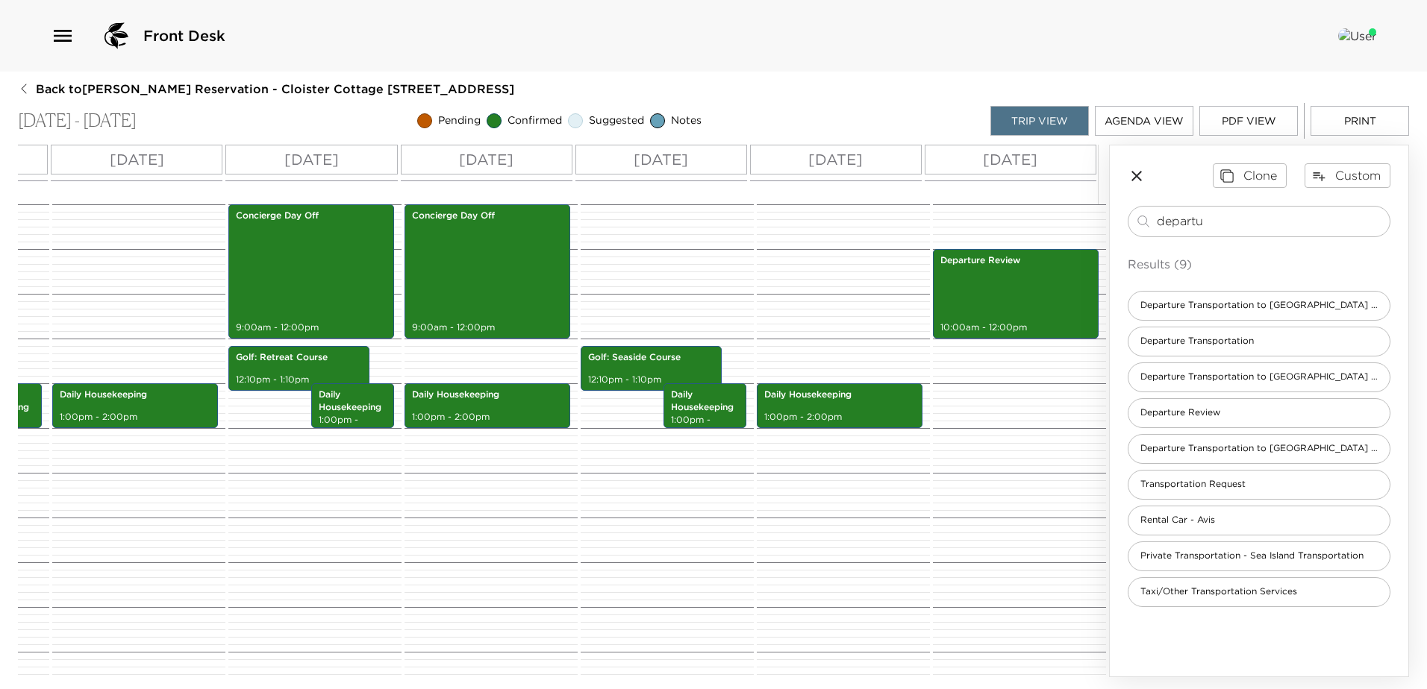
drag, startPoint x: 1239, startPoint y: 226, endPoint x: 876, endPoint y: 198, distance: 363.7
click at [876, 198] on div "All Day Sun 08/31 Mon 09/01 Tue 09/02 Wed 09/03 Thu 09/04 Fri 09/05 Sat 09/06 S…" at bounding box center [713, 411] width 1391 height 533
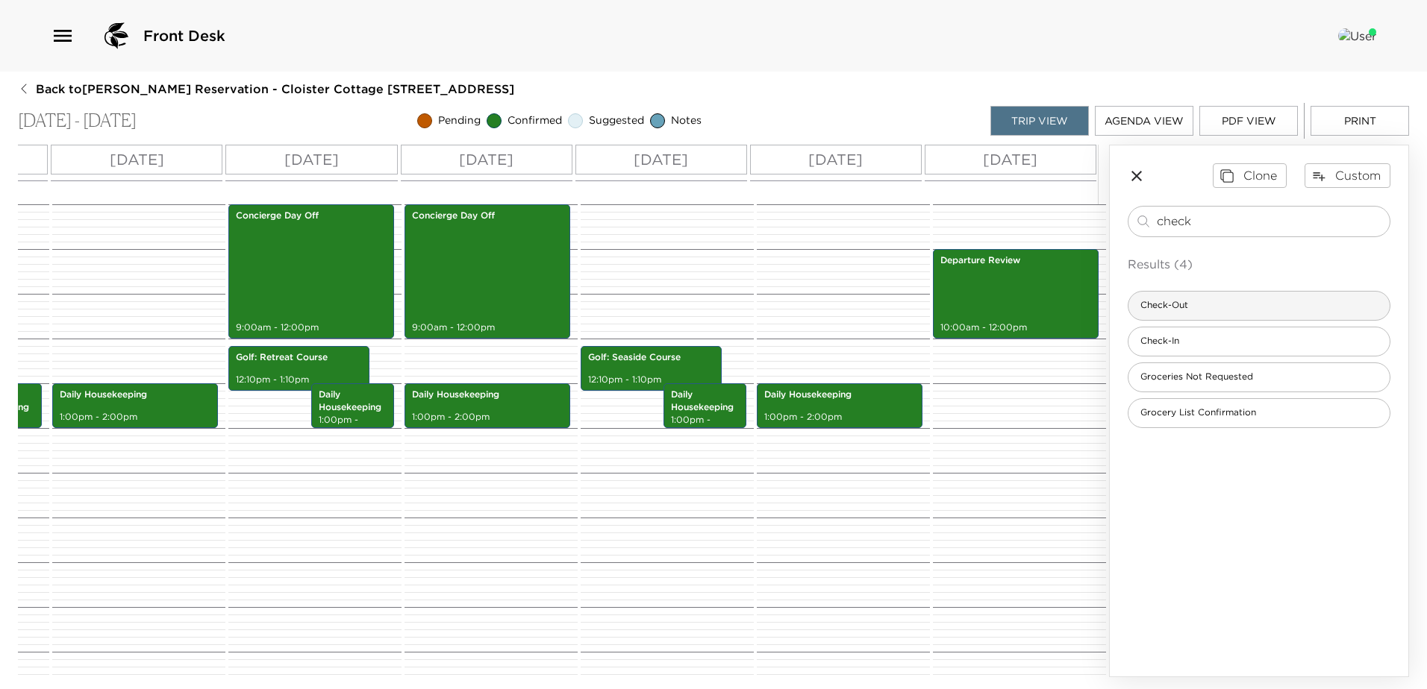
type input "check"
click at [1219, 311] on div "Check-Out" at bounding box center [1258, 306] width 263 height 30
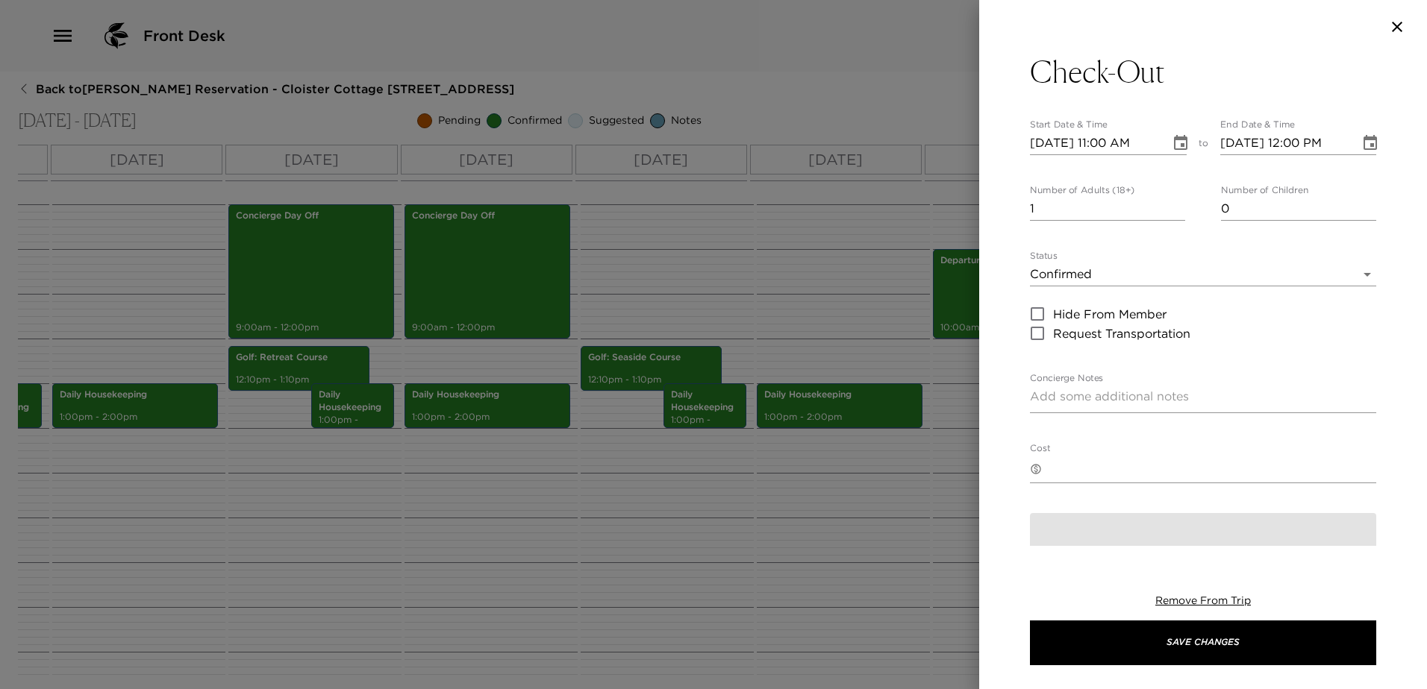
type textarea "Please note that check-out time of the residence is no later than 11:00 am. Ple…"
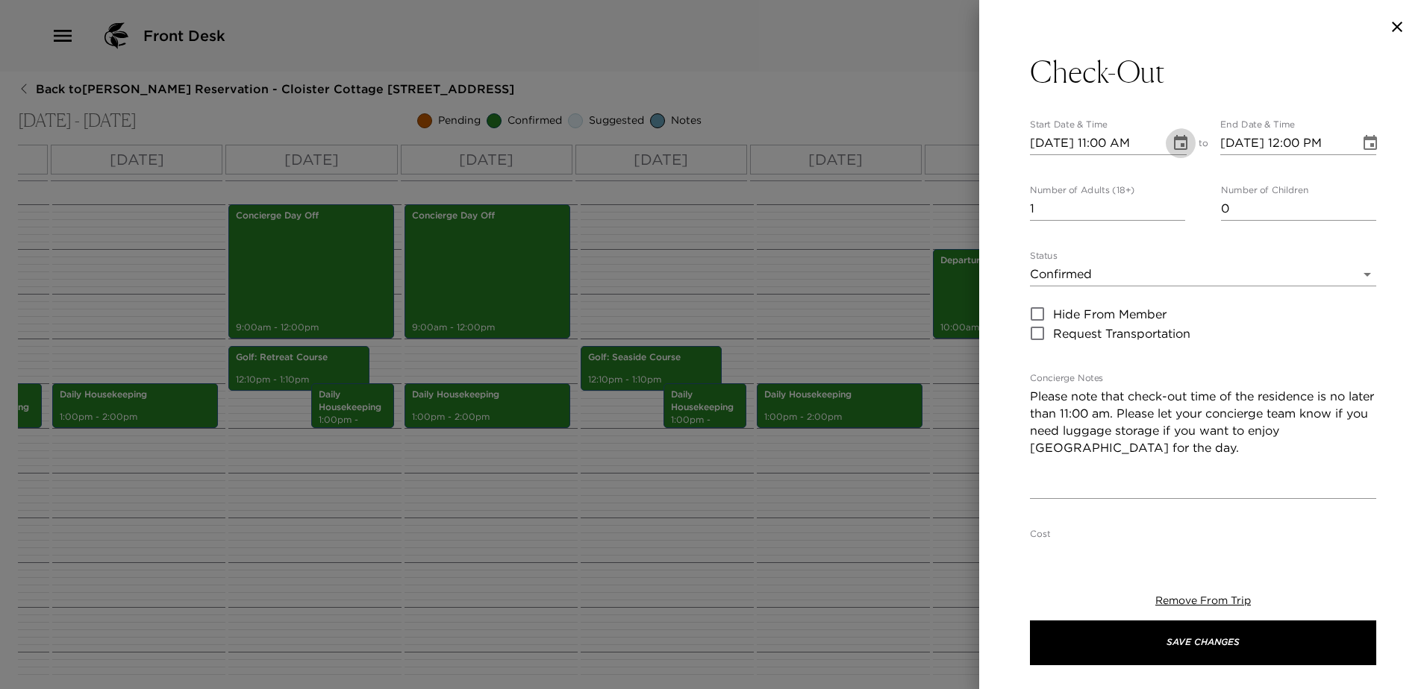
click at [1172, 150] on icon "Choose date, selected date is Aug 31, 2025" at bounding box center [1181, 143] width 18 height 18
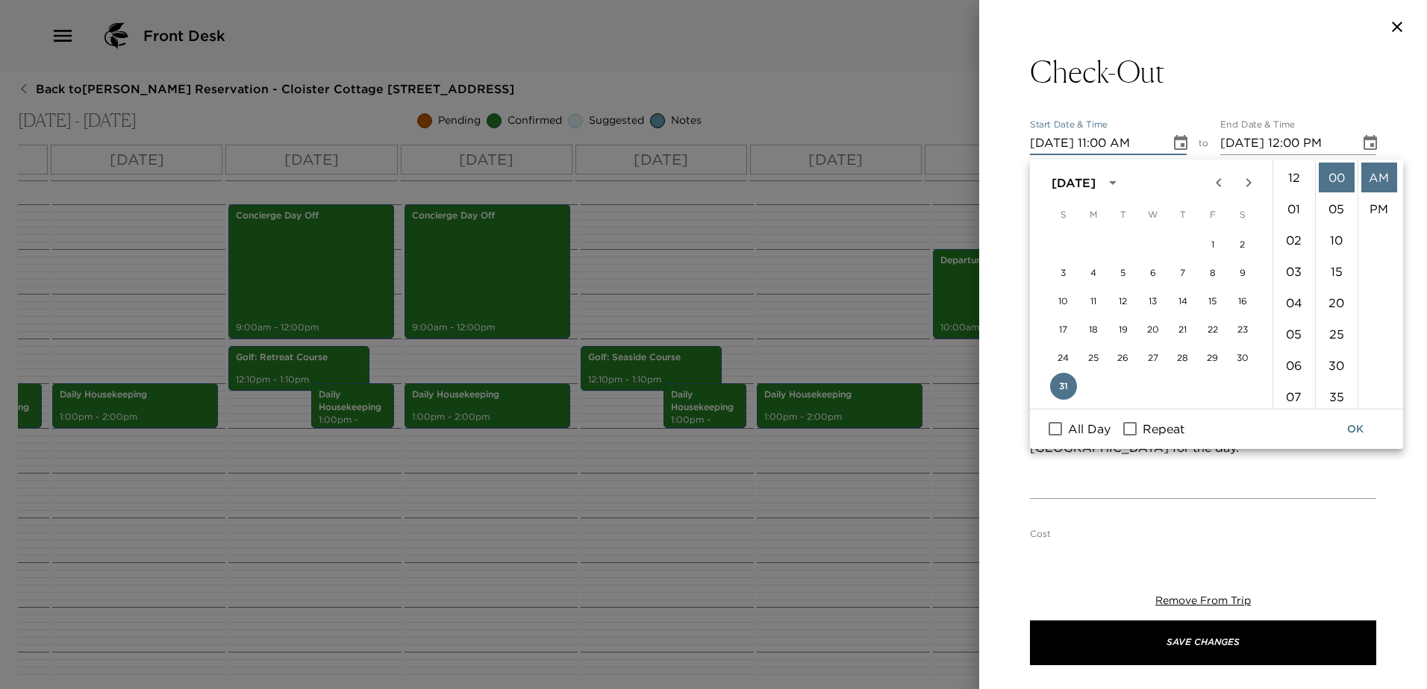
scroll to position [394, 0]
click at [1246, 184] on icon "Next month" at bounding box center [1247, 182] width 5 height 9
click at [1066, 274] on button "7" at bounding box center [1063, 274] width 27 height 27
type input "09/07/2025 11:00 AM"
type input "09/07/2025 12:00 PM"
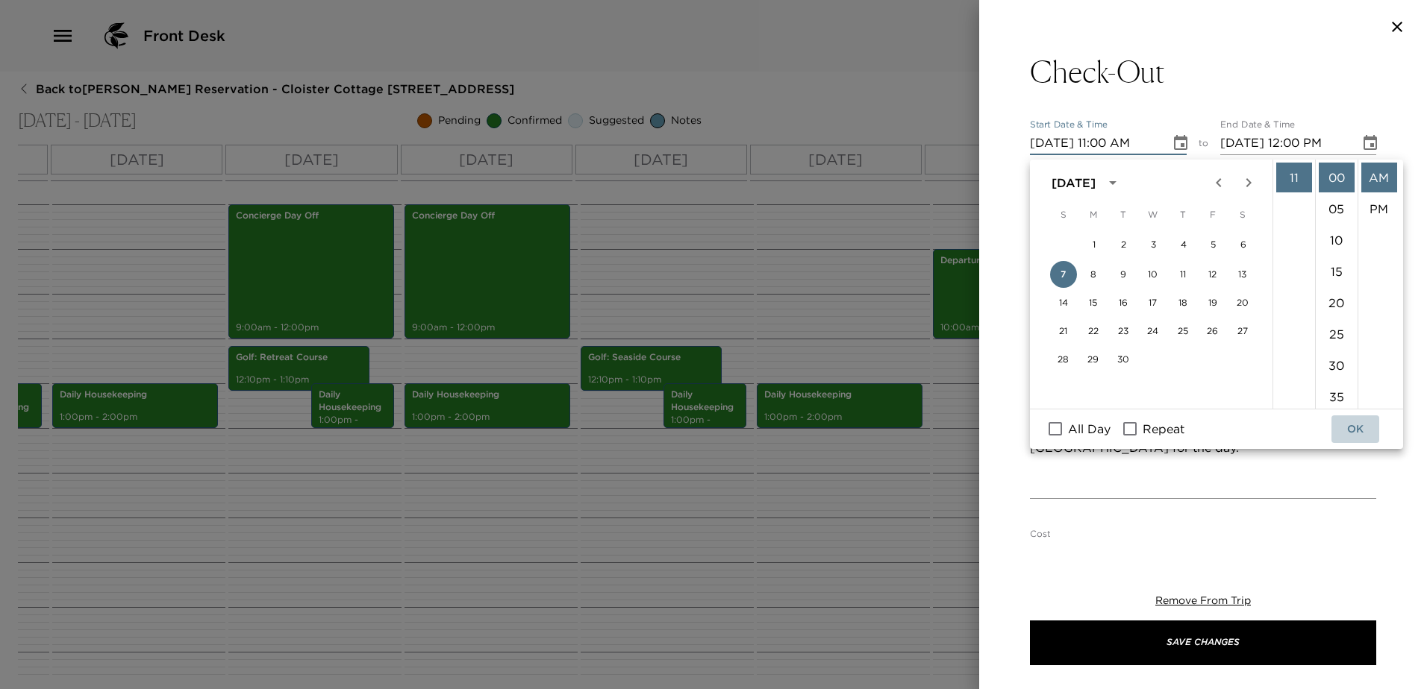
click at [1354, 431] on button "OK" at bounding box center [1355, 430] width 48 height 28
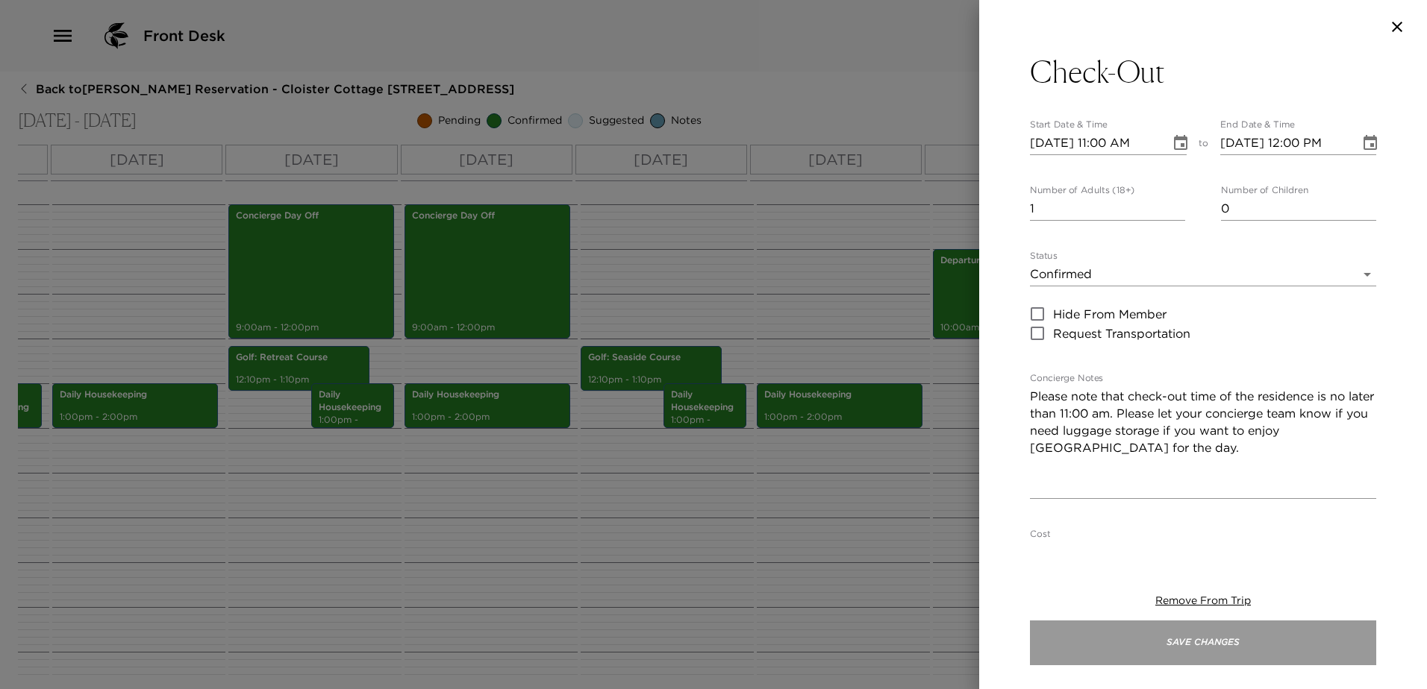
click at [1213, 640] on button "Save Changes" at bounding box center [1203, 643] width 346 height 45
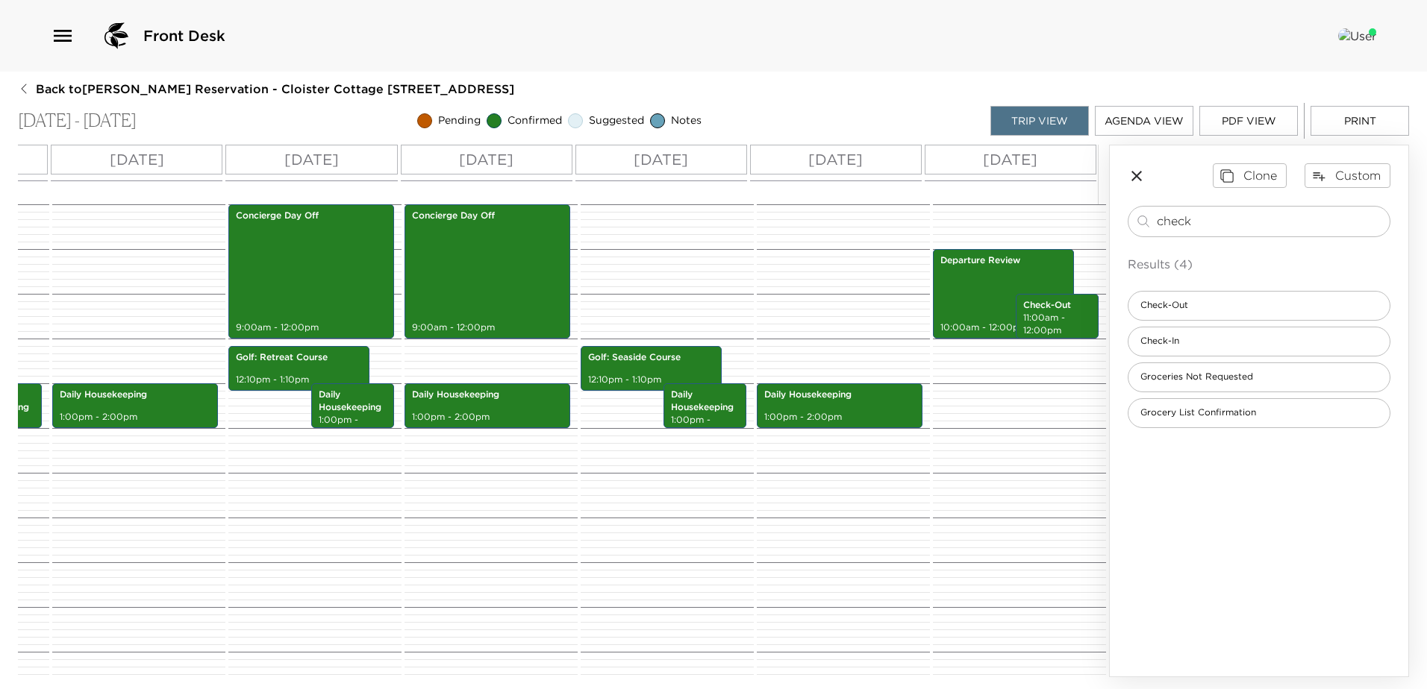
click at [1245, 116] on button "PDF View" at bounding box center [1248, 121] width 98 height 30
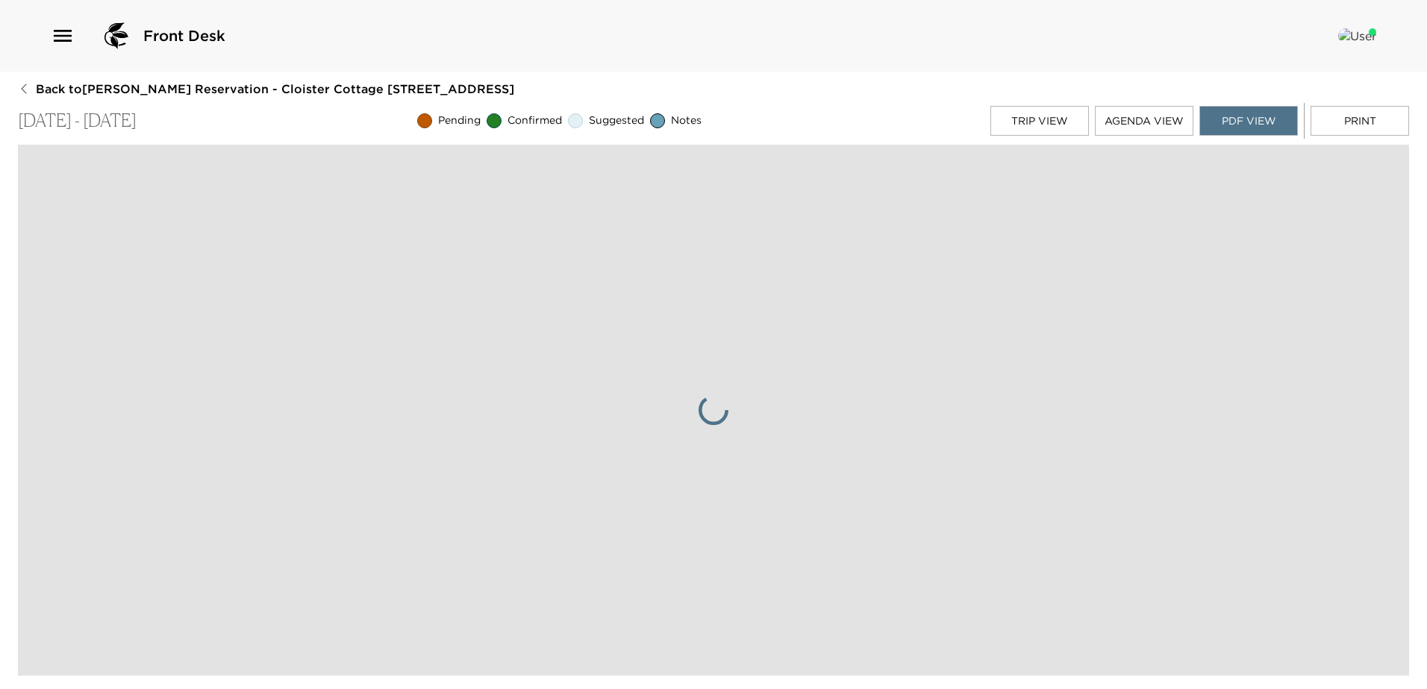
scroll to position [0, 0]
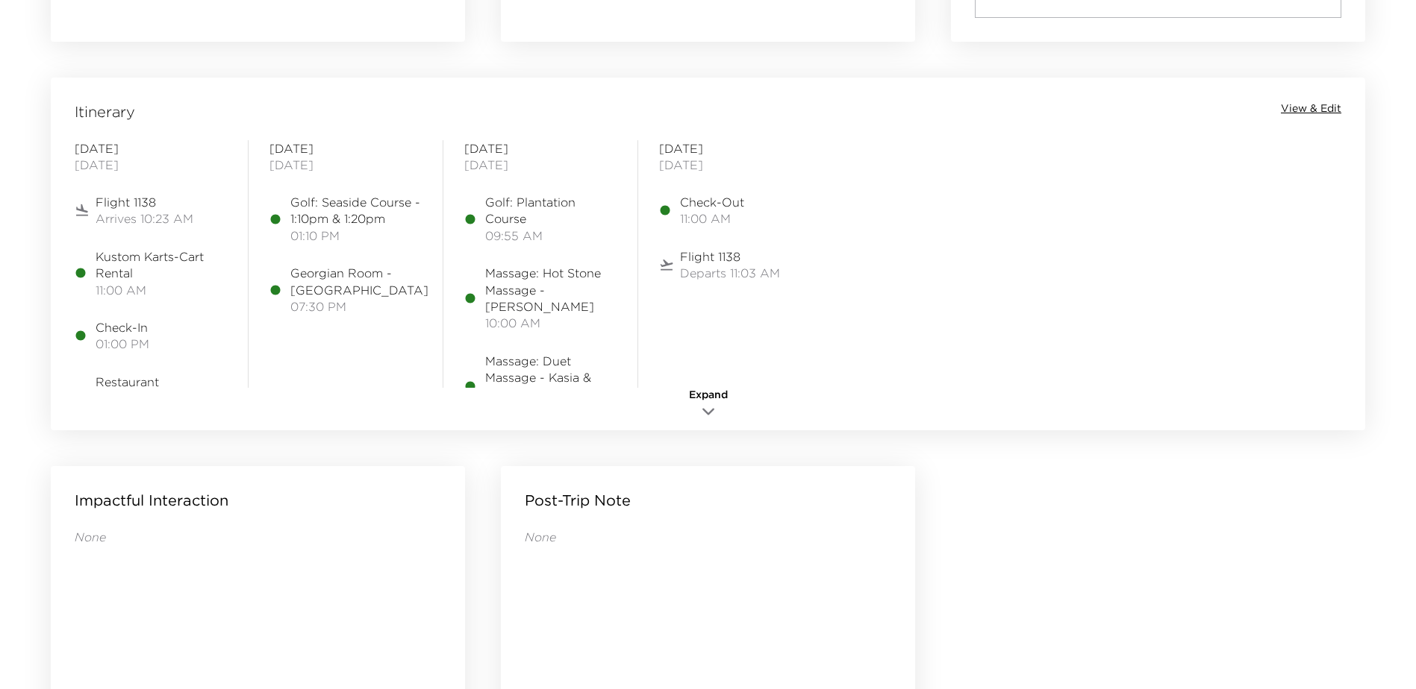
scroll to position [1194, 0]
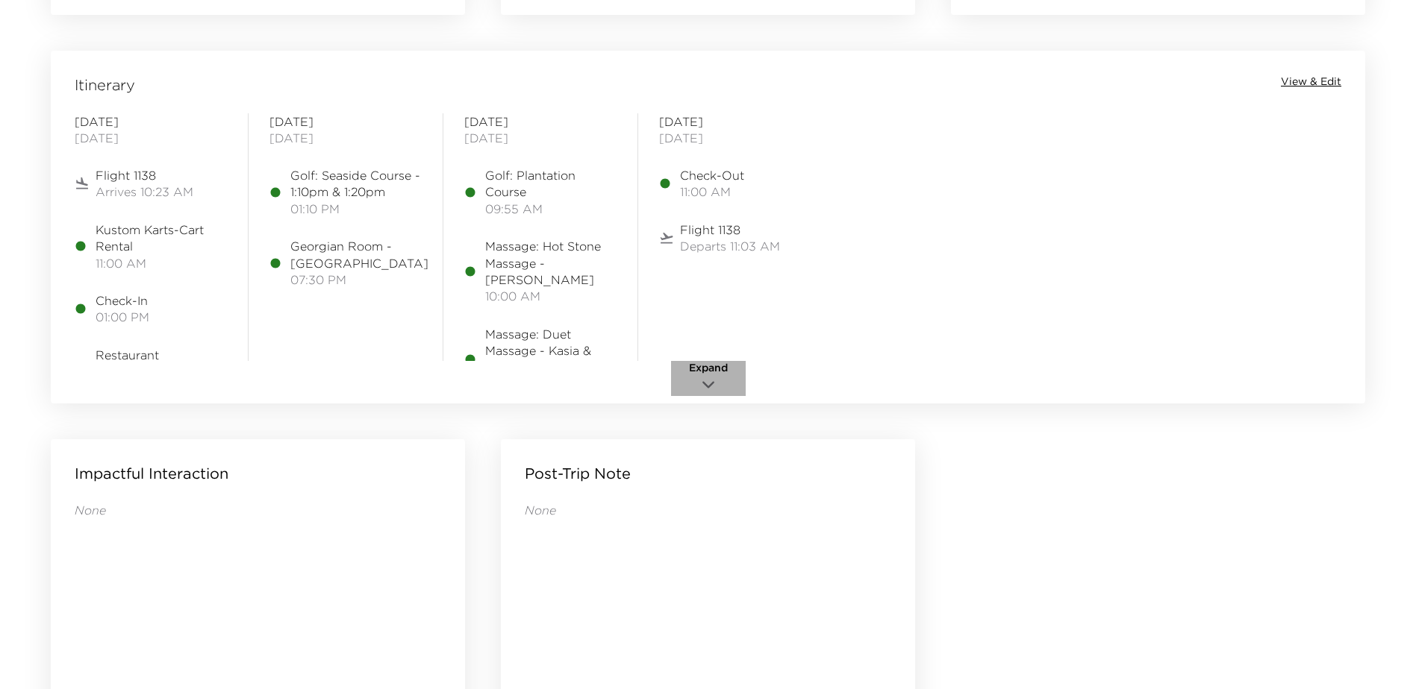
click at [704, 380] on icon "button" at bounding box center [708, 385] width 18 height 18
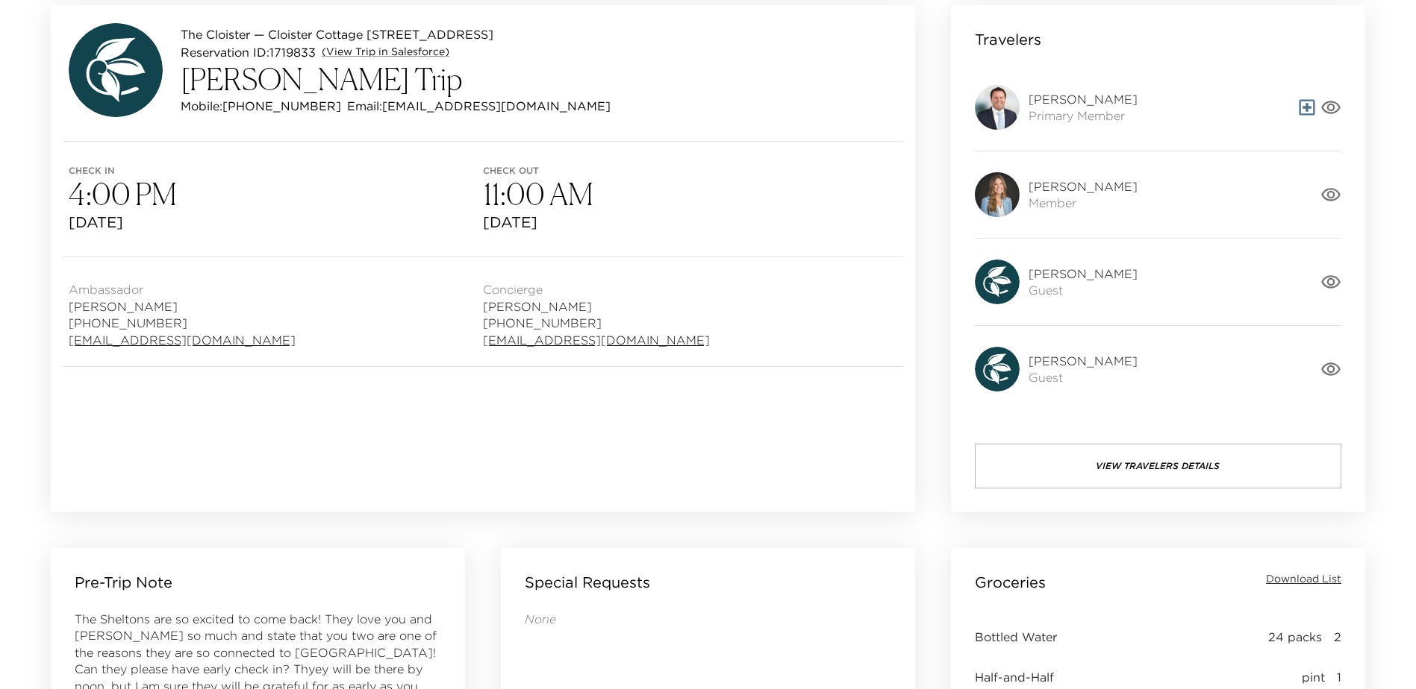
scroll to position [0, 0]
